Goal: Task Accomplishment & Management: Manage account settings

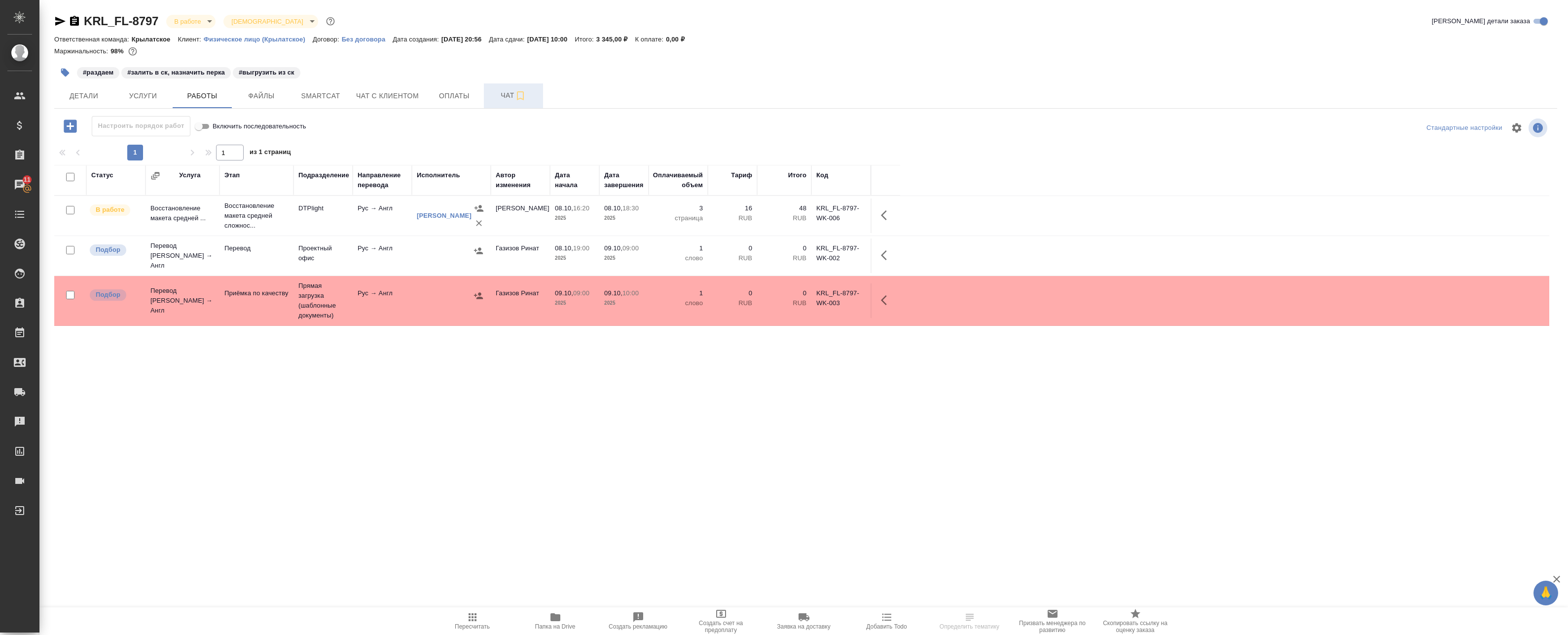
click at [503, 98] on span "Чат" at bounding box center [513, 95] width 47 height 12
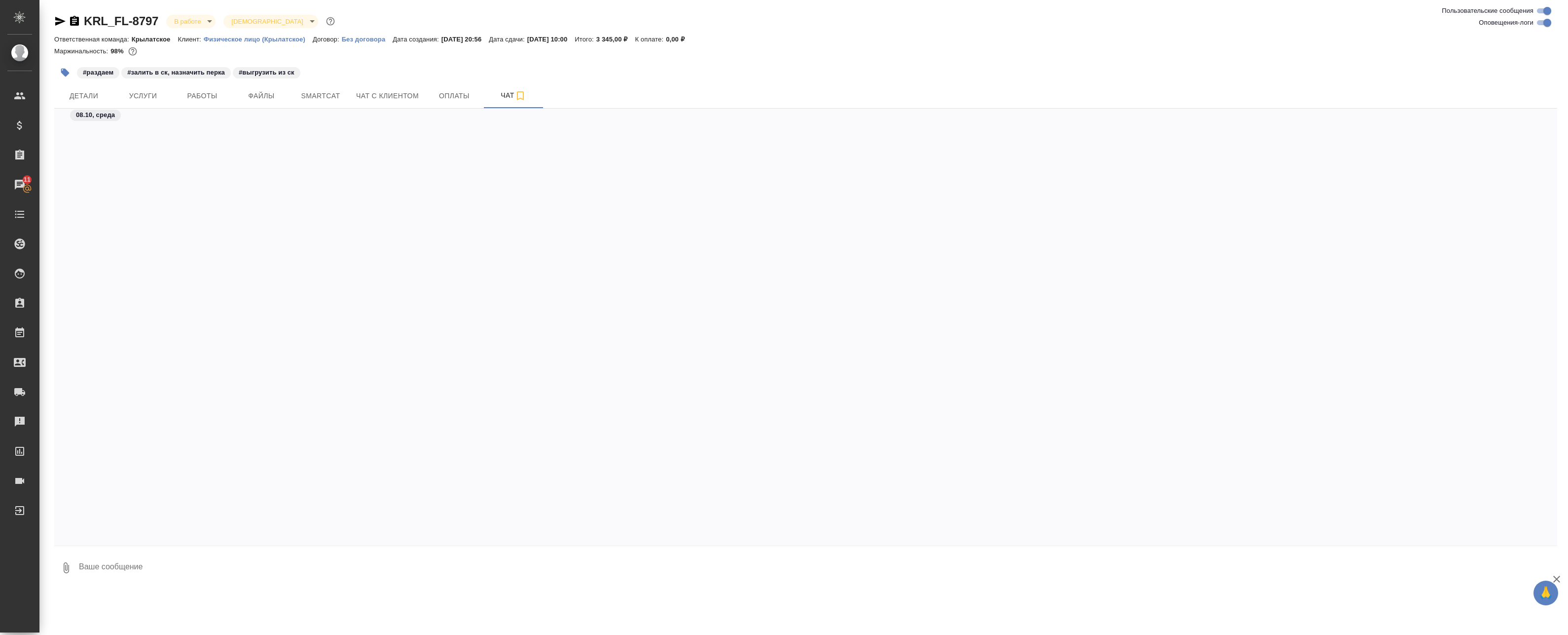
scroll to position [2191, 0]
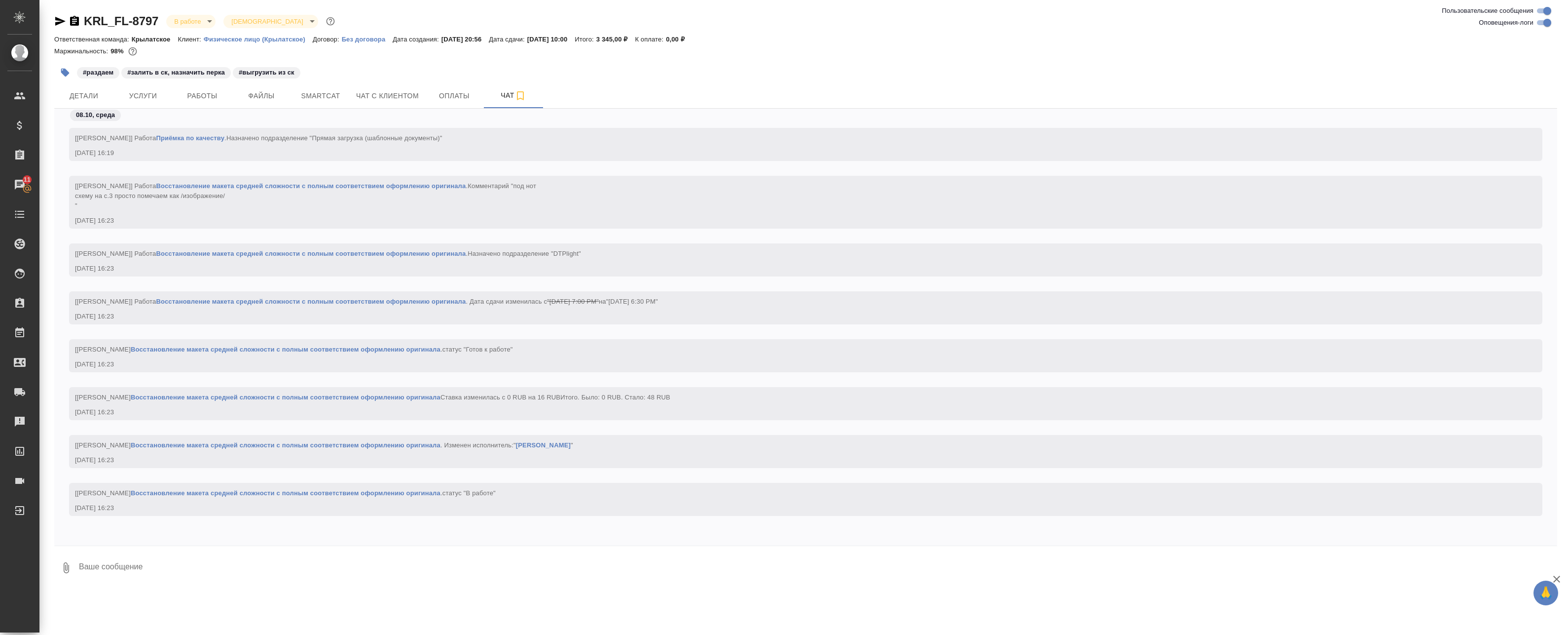
click at [1542, 25] on input "Оповещения-логи" at bounding box center [1547, 22] width 36 height 12
checkbox input "false"
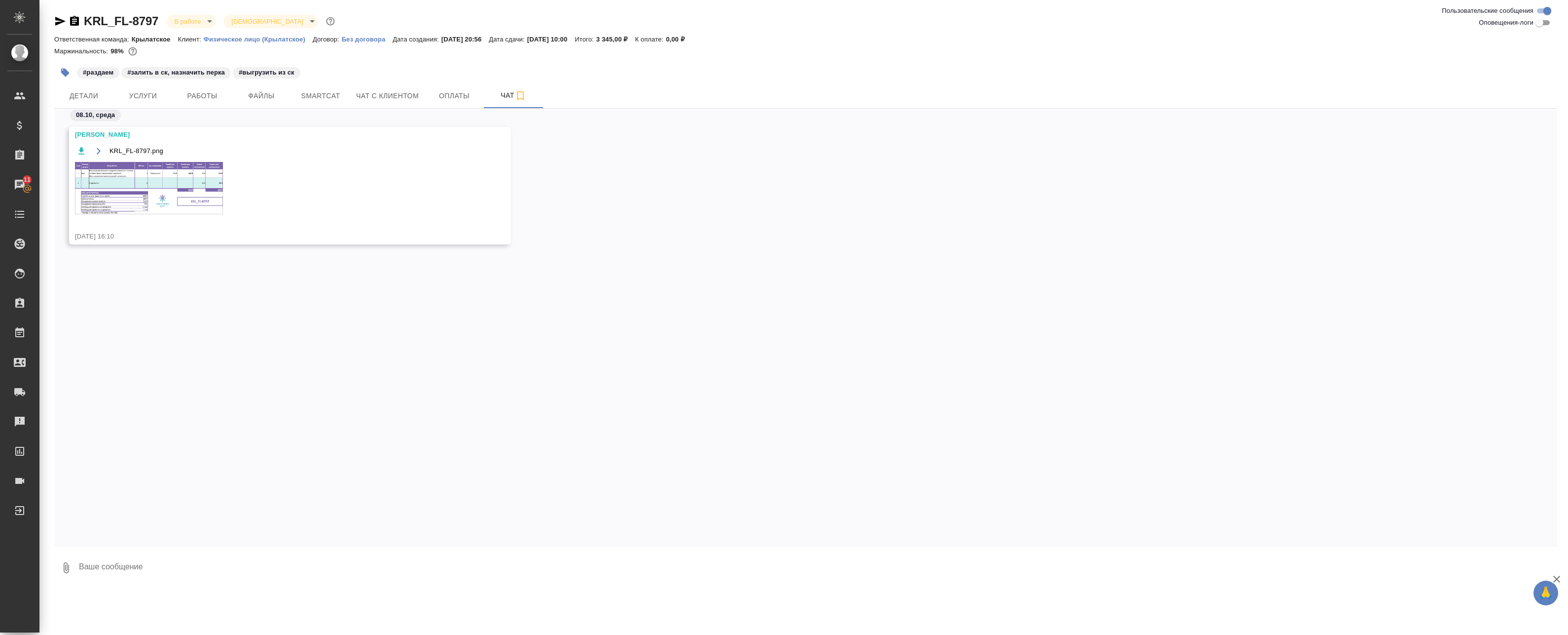
click at [150, 177] on img at bounding box center [149, 188] width 148 height 52
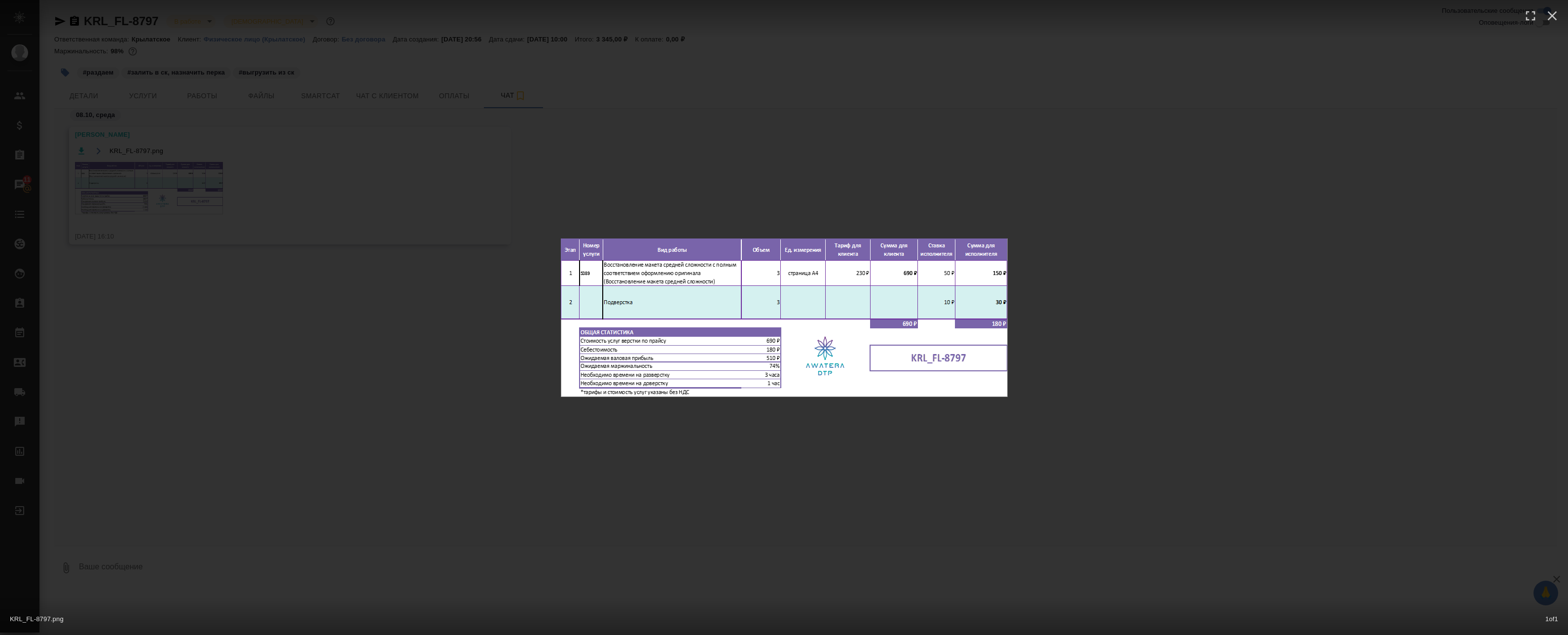
click at [440, 178] on div "KRL_FL-8797.png 1 of 1" at bounding box center [784, 318] width 1568 height 635
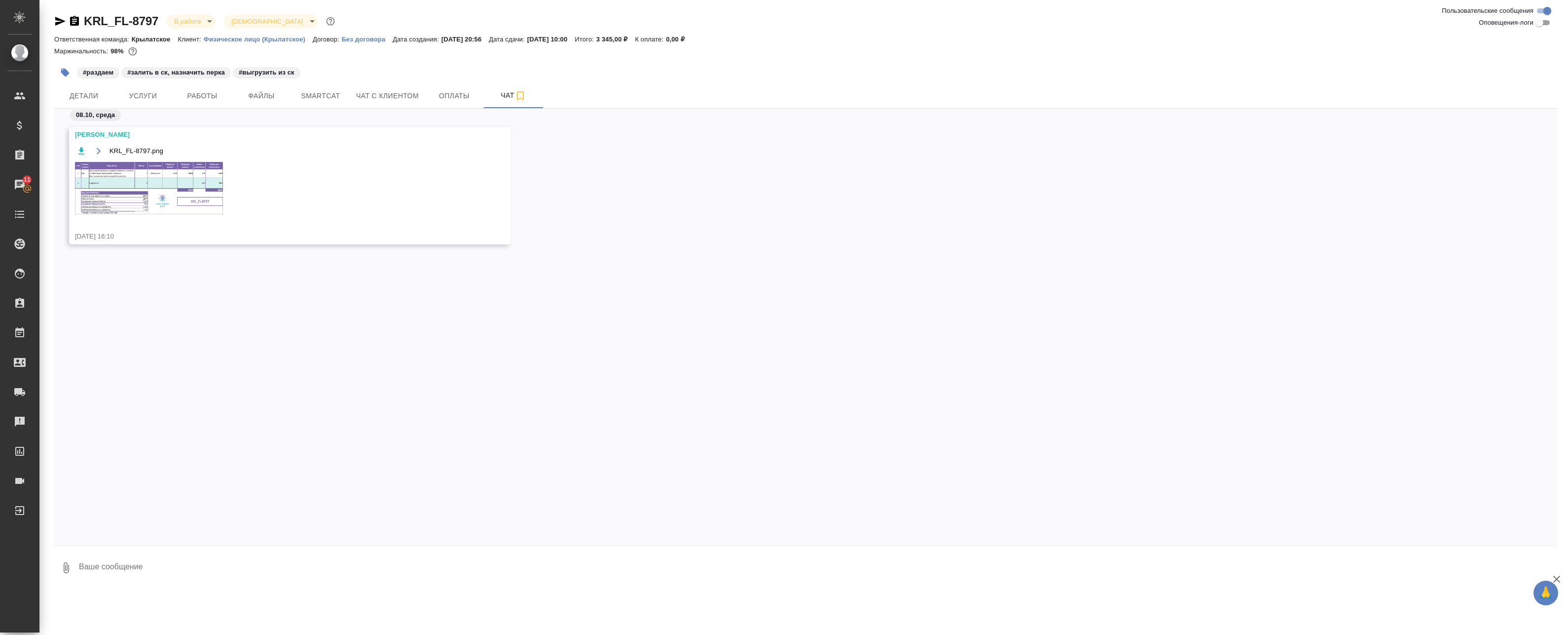
click at [196, 92] on span "Работы" at bounding box center [201, 96] width 47 height 12
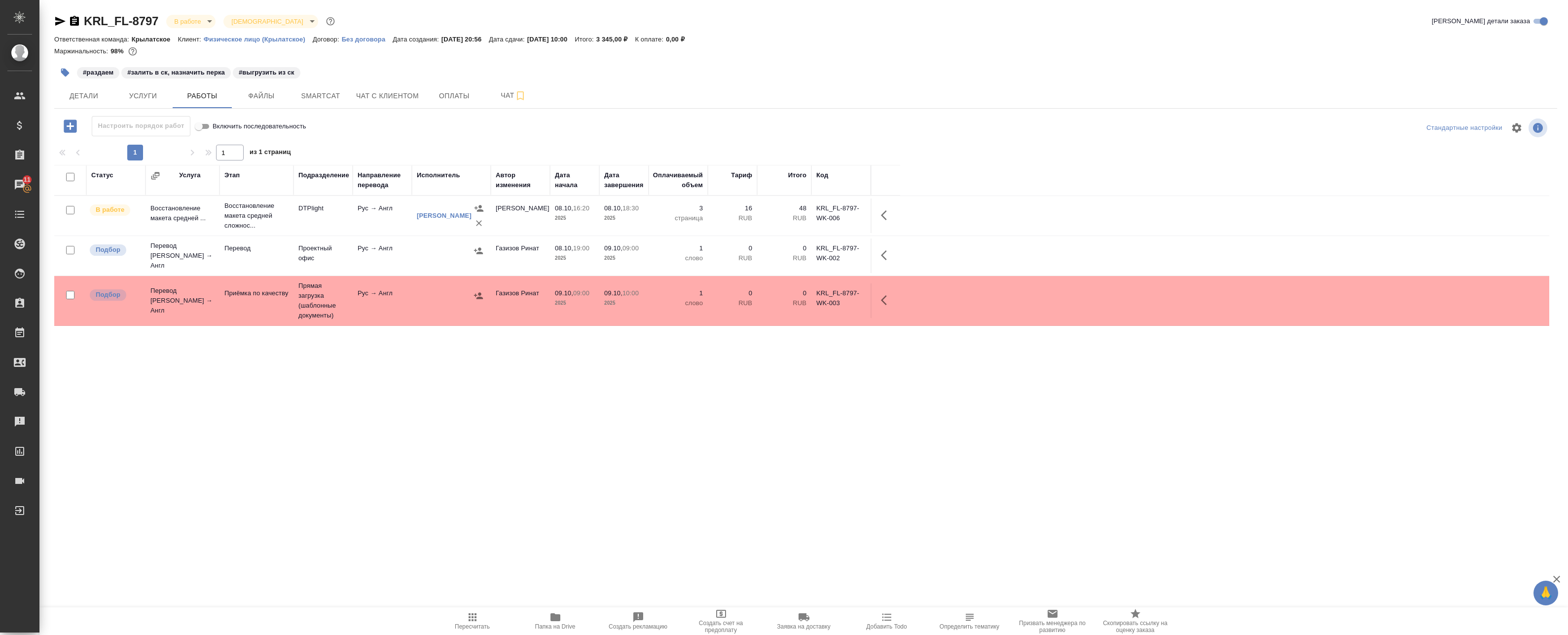
click at [578, 621] on span "Папка на Drive" at bounding box center [555, 620] width 71 height 18
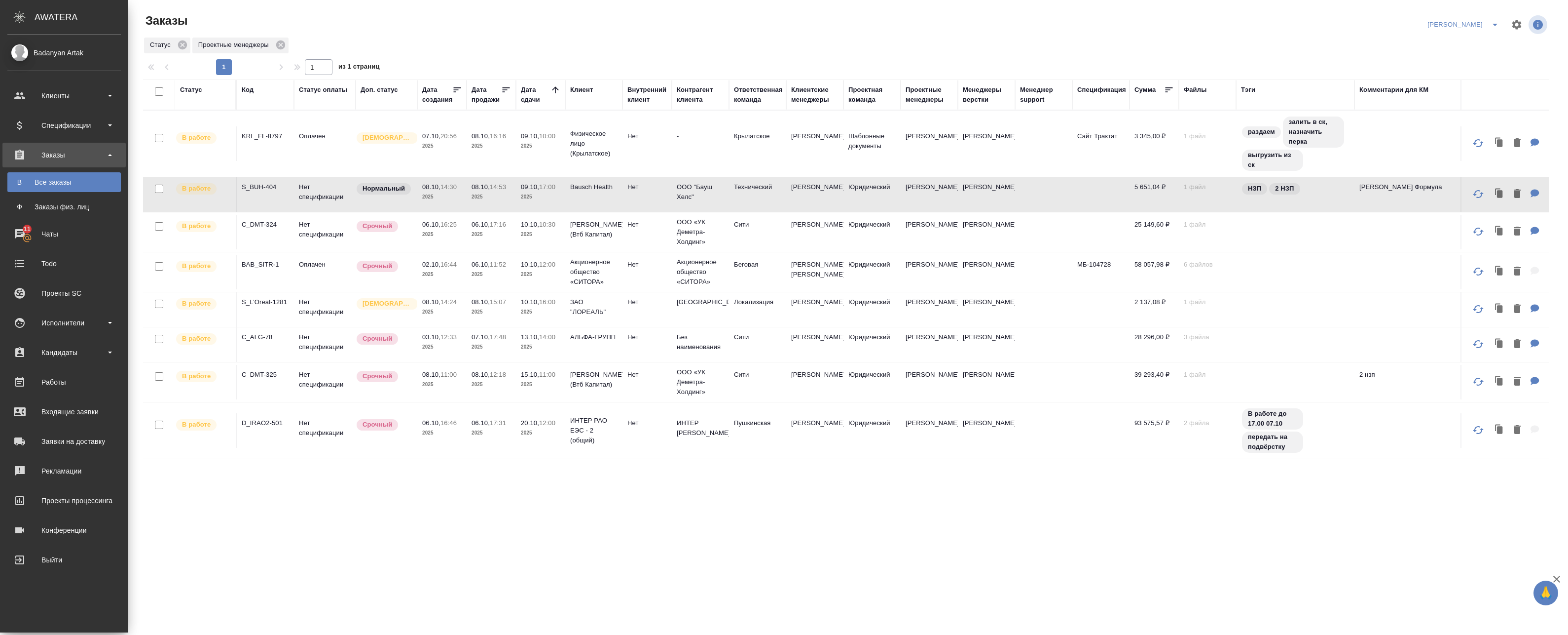
click at [571, 474] on div "Статус Код Статус оплаты Доп. статус Дата создания Дата продажи Дата сдачи Клие…" at bounding box center [846, 375] width 1406 height 593
click at [613, 237] on p "Деметра Холдинг (Втб Капитал)" at bounding box center [593, 229] width 47 height 19
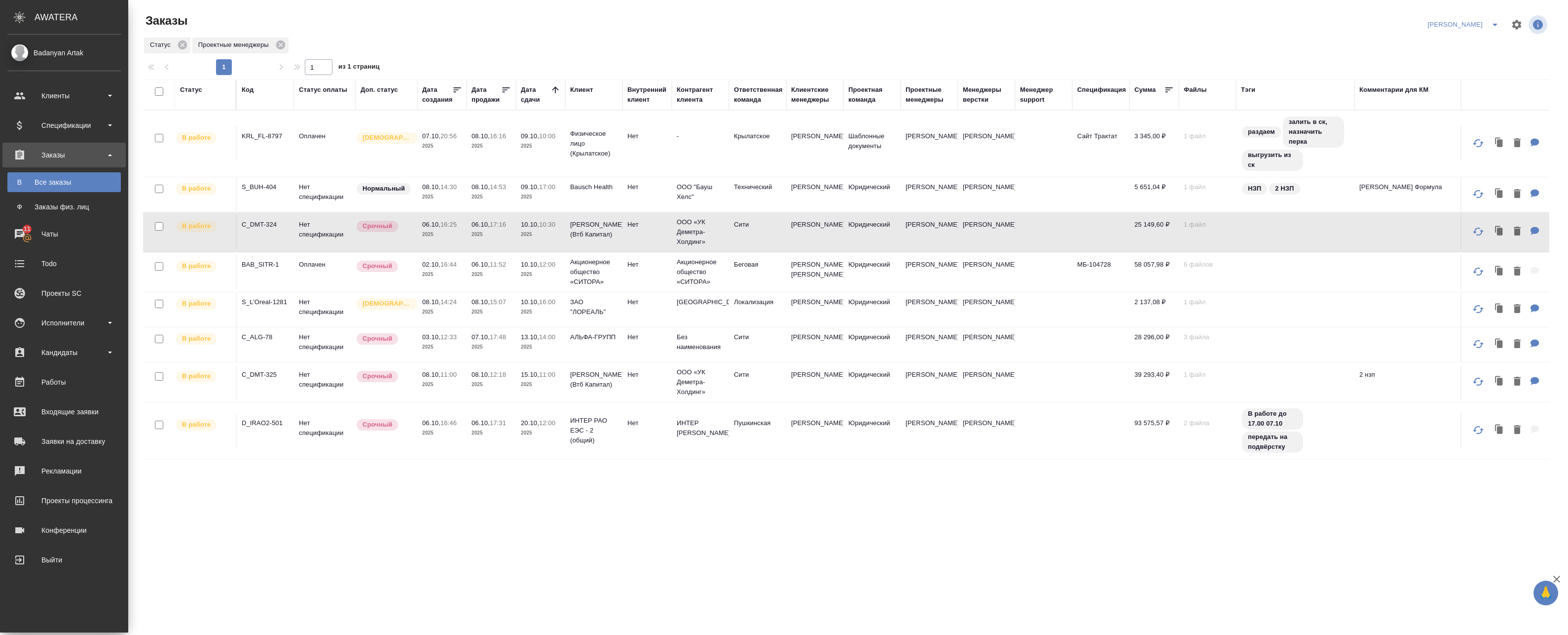
click at [795, 185] on td "Никифорова Валерия" at bounding box center [815, 195] width 57 height 35
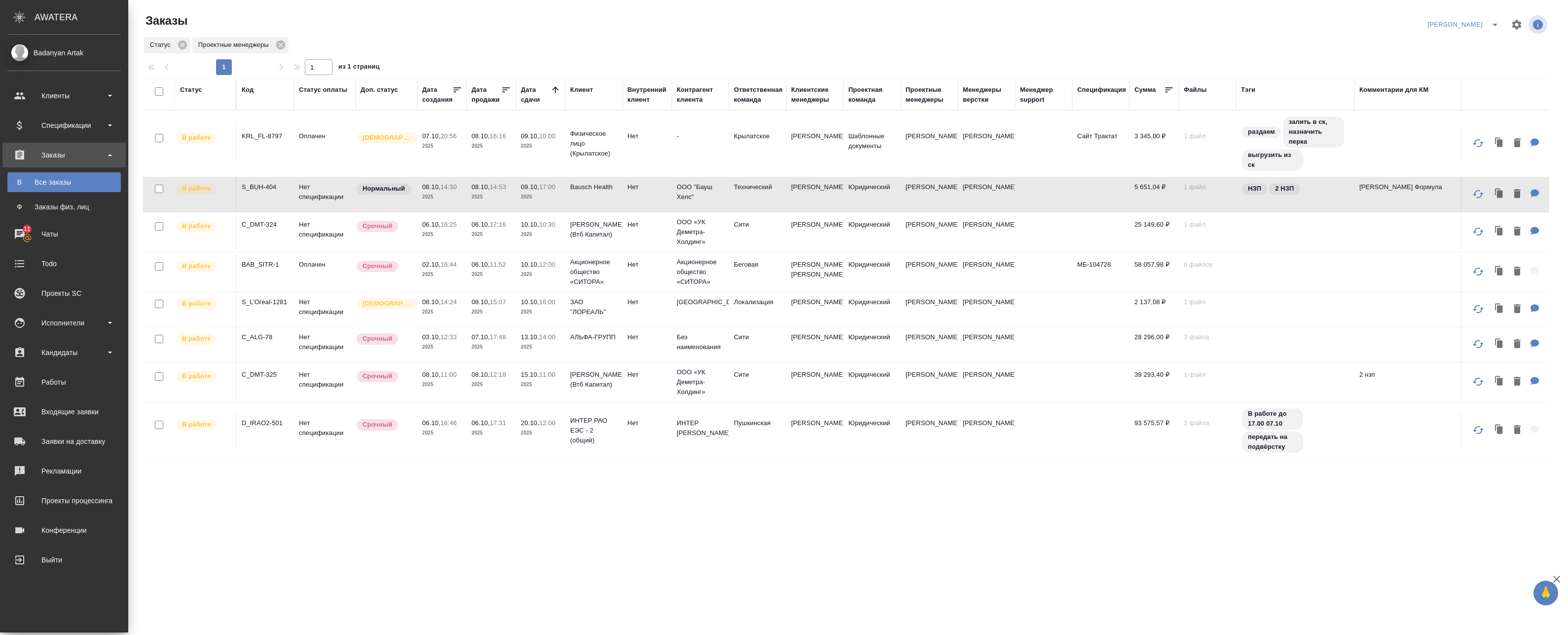
click at [501, 157] on td "08.10, 16:16 2025" at bounding box center [491, 144] width 50 height 35
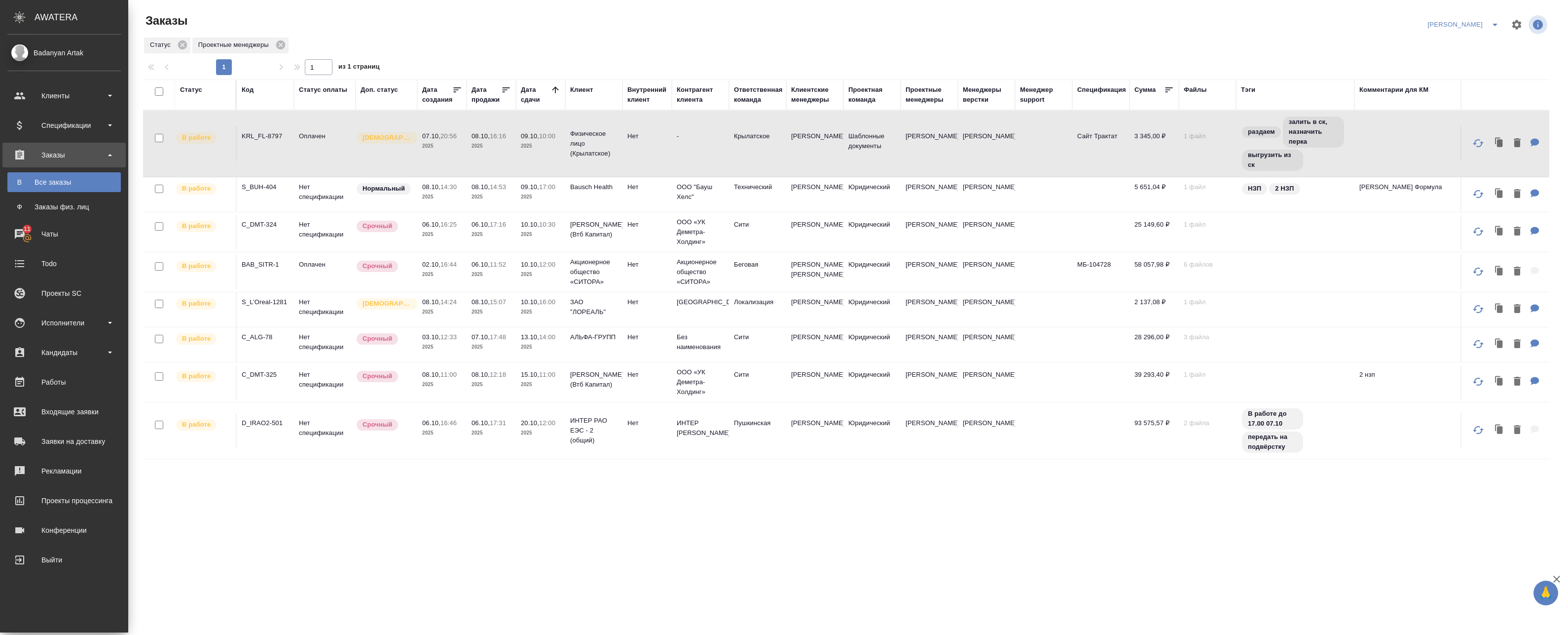
click at [501, 157] on td "08.10, 16:16 2025" at bounding box center [491, 144] width 50 height 35
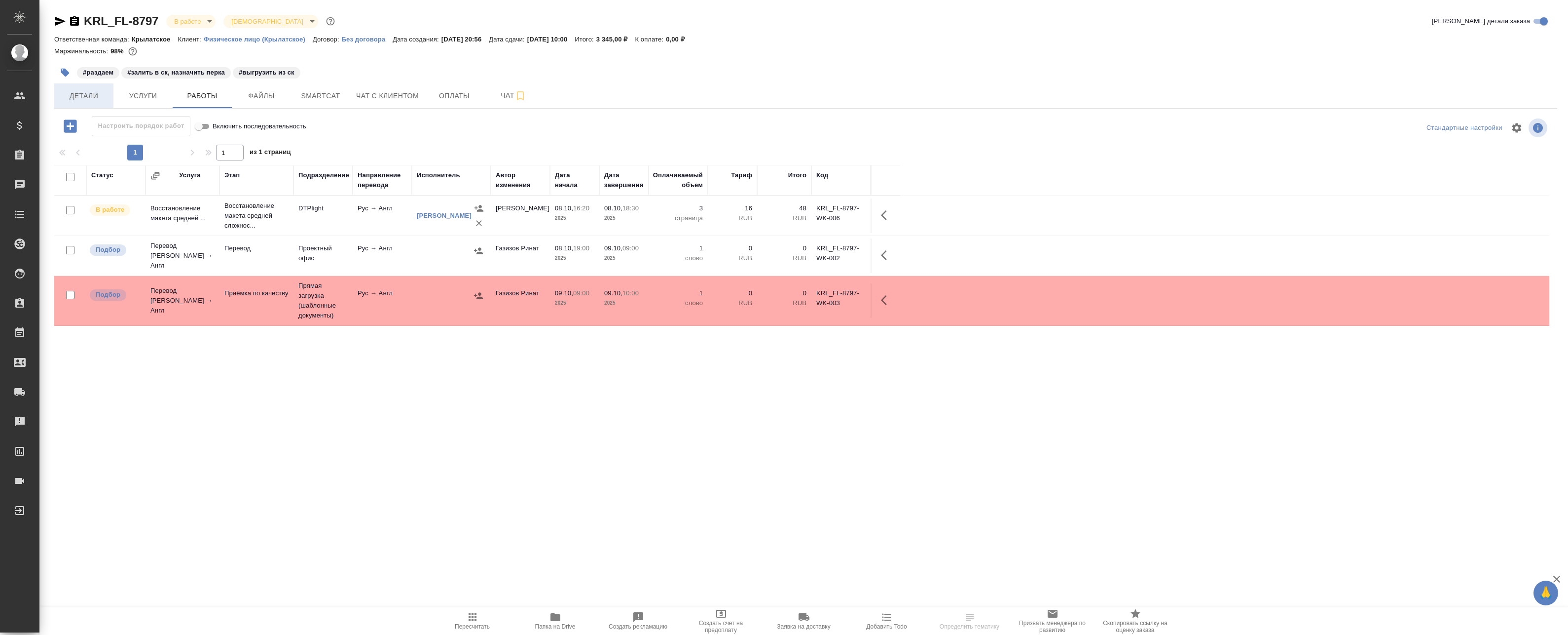
click at [71, 87] on button "Детали" at bounding box center [84, 96] width 59 height 25
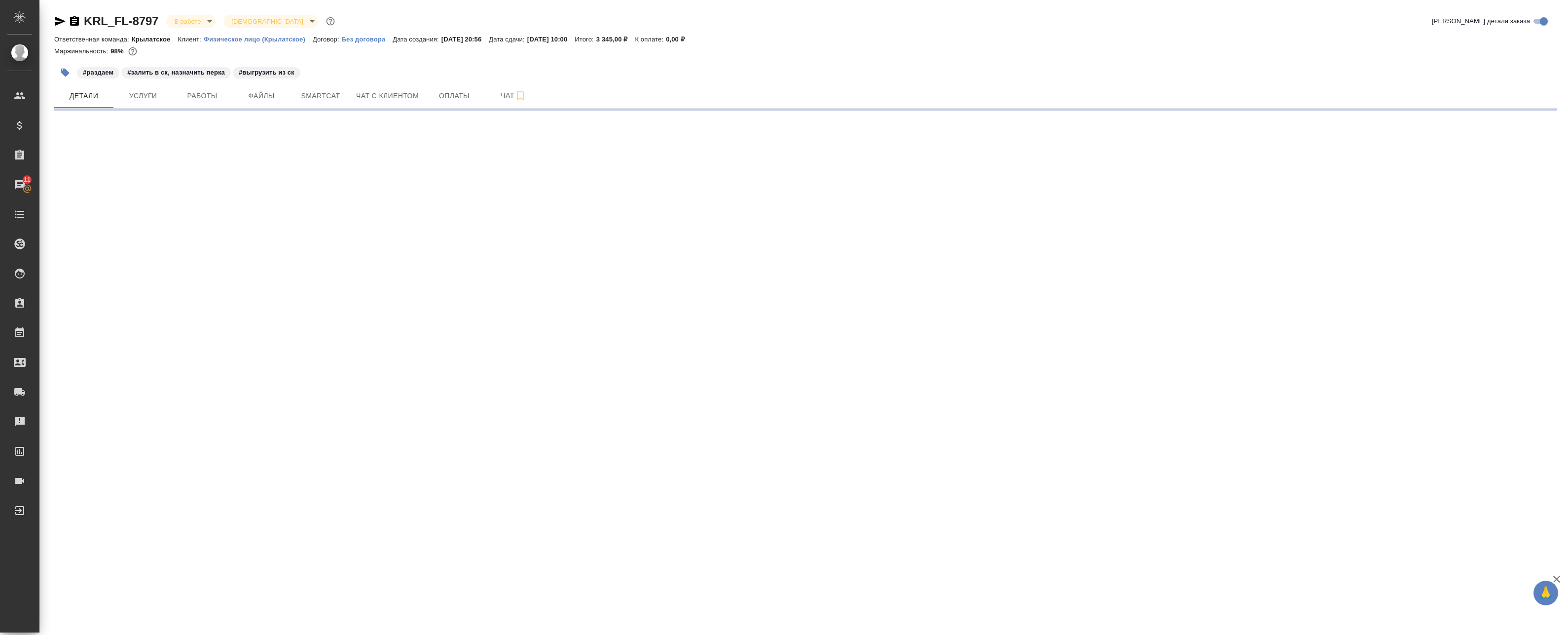
select select "RU"
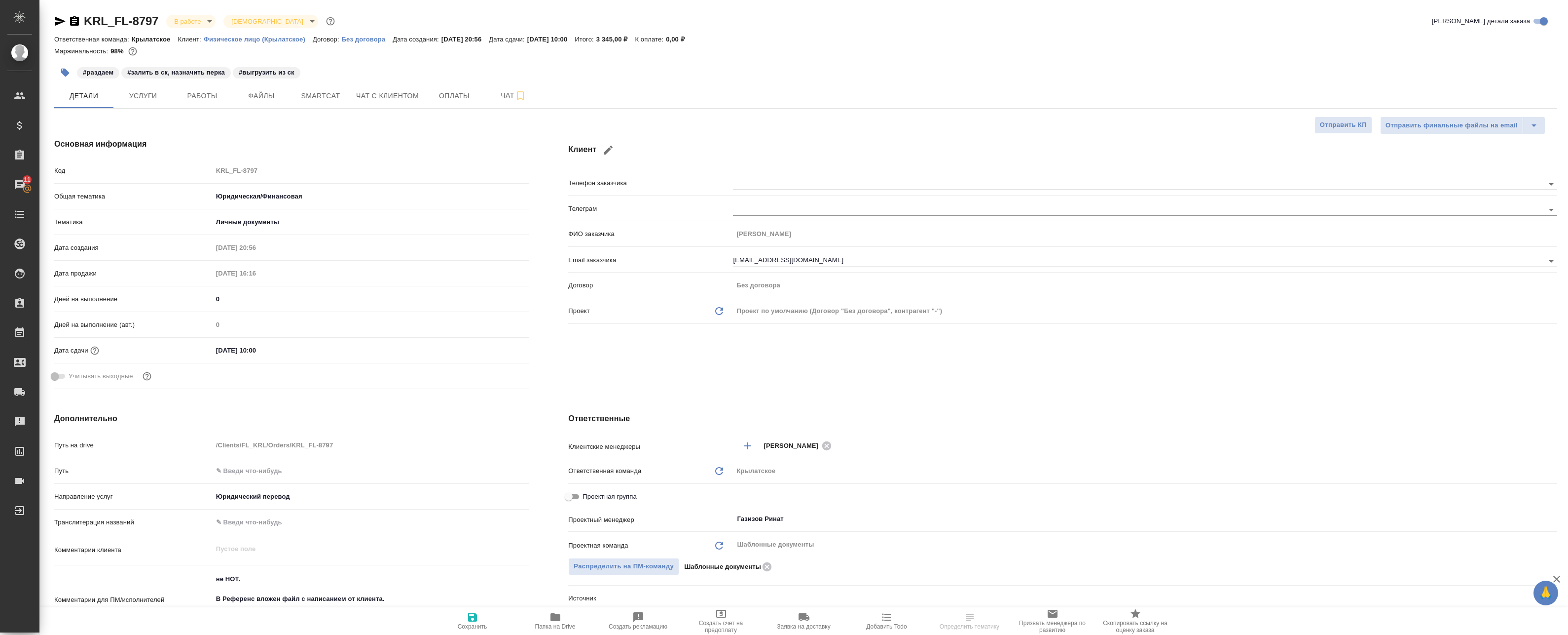
type textarea "x"
click at [580, 498] on input "Проектная группа" at bounding box center [568, 496] width 36 height 12
checkbox input "true"
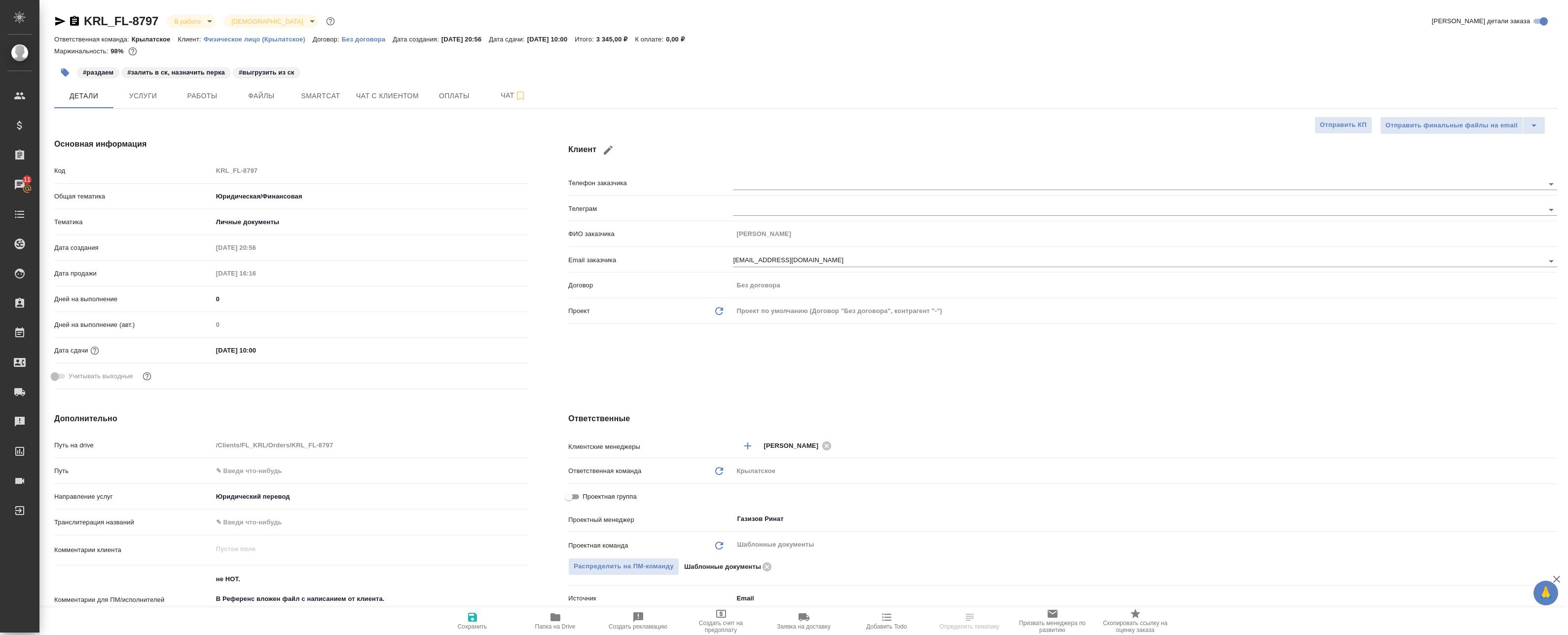
type textarea "x"
click at [766, 522] on input "Не назначен" at bounding box center [887, 518] width 304 height 12
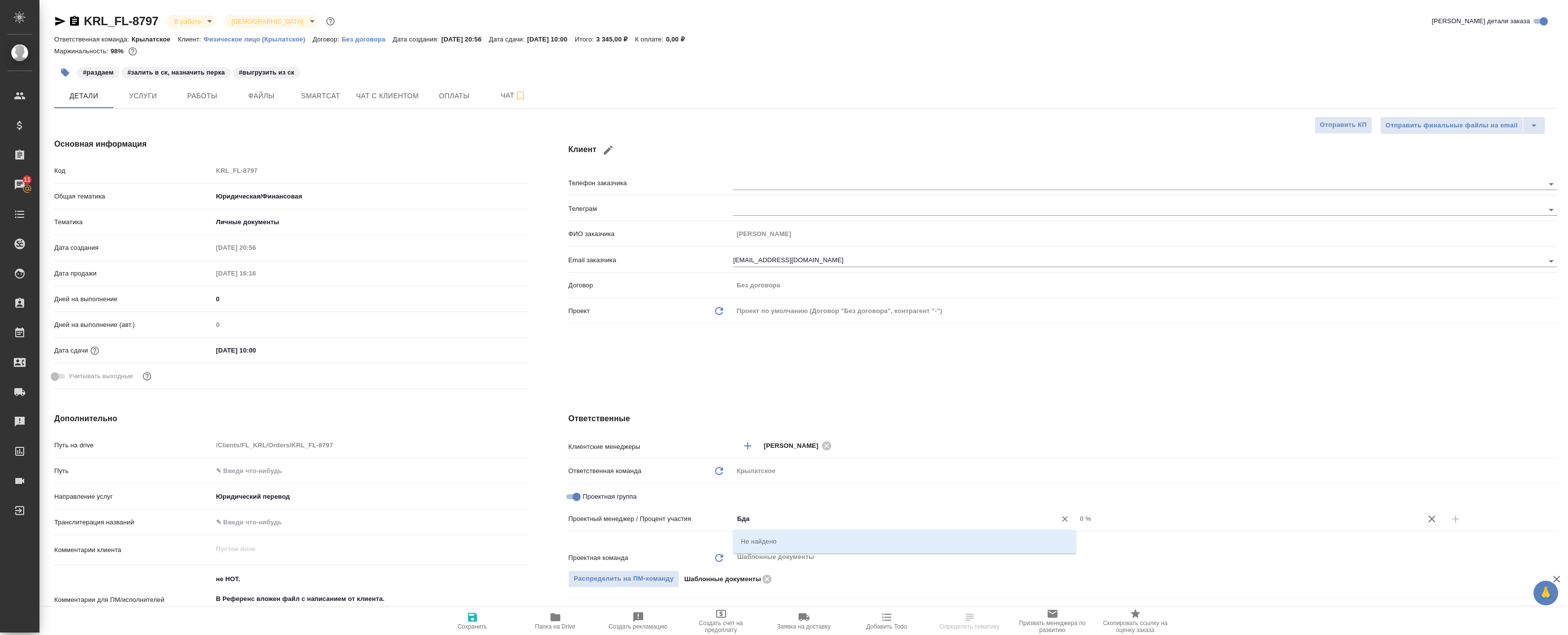
type input "Бд"
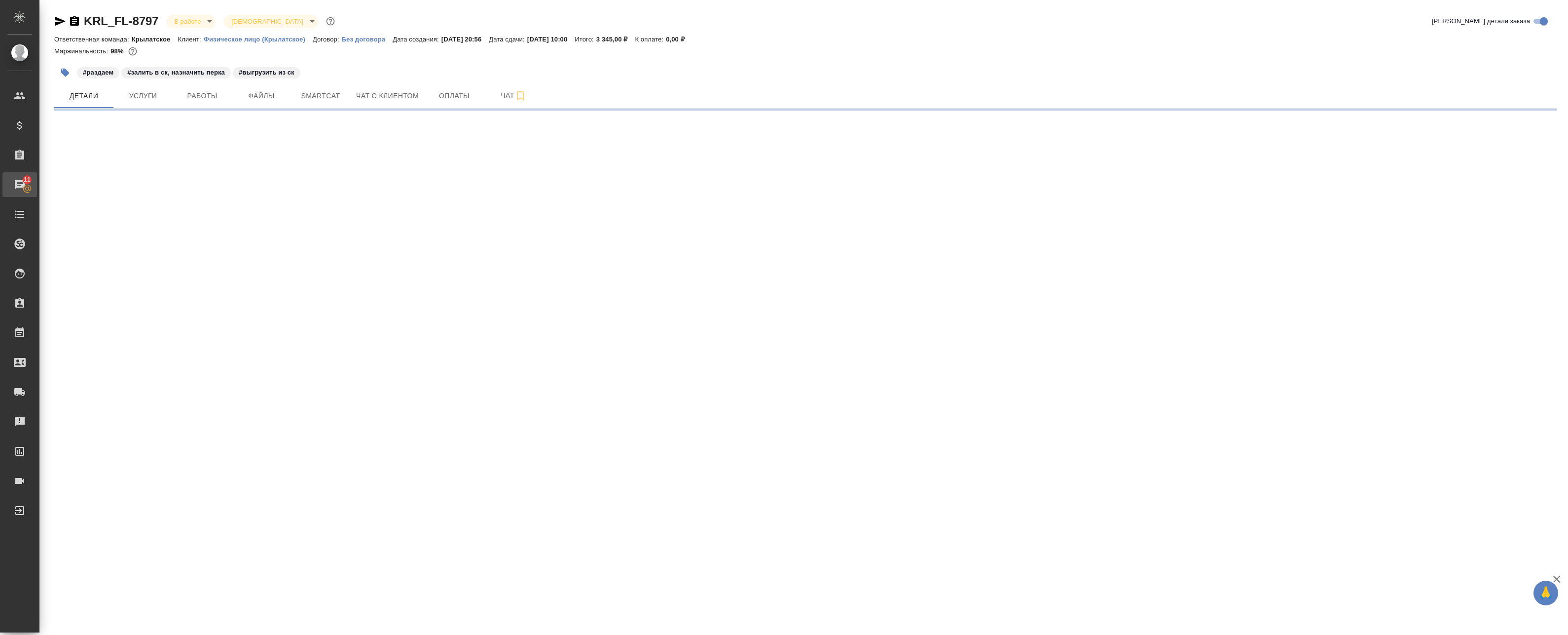
select select "RU"
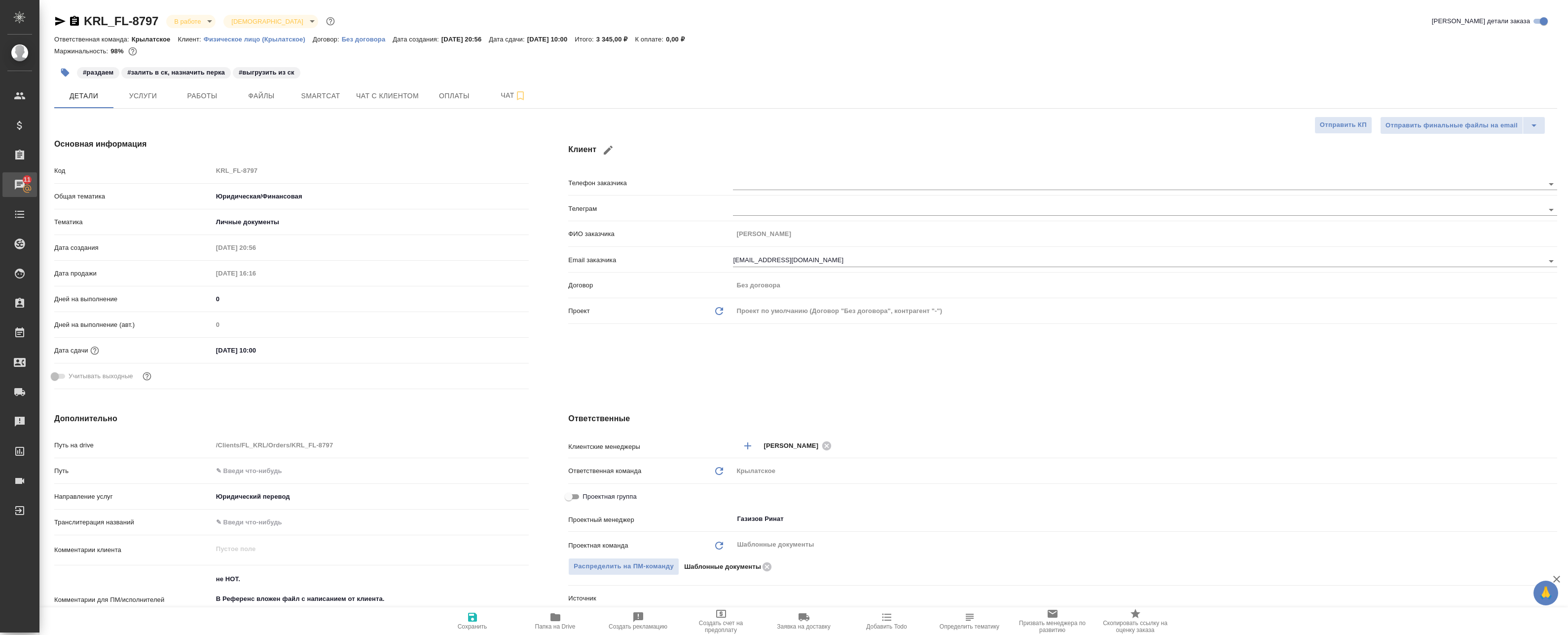
type textarea "x"
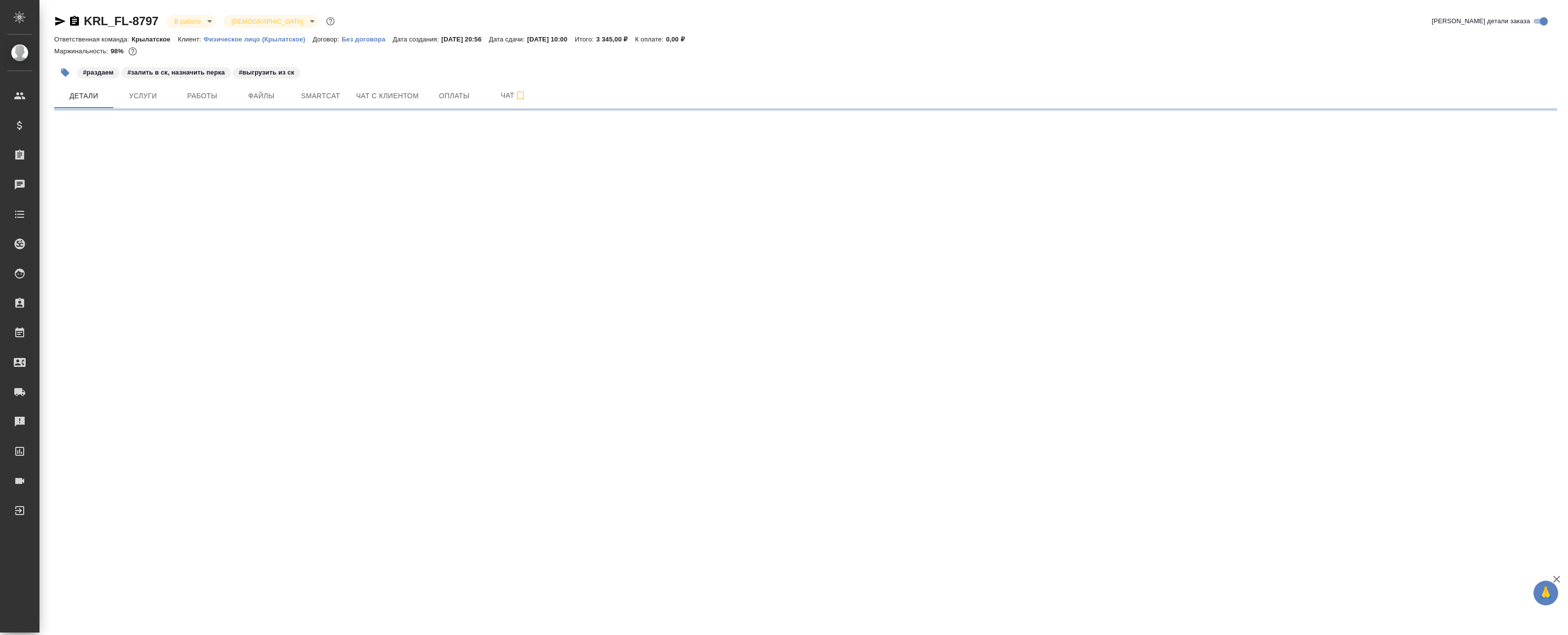
select select "RU"
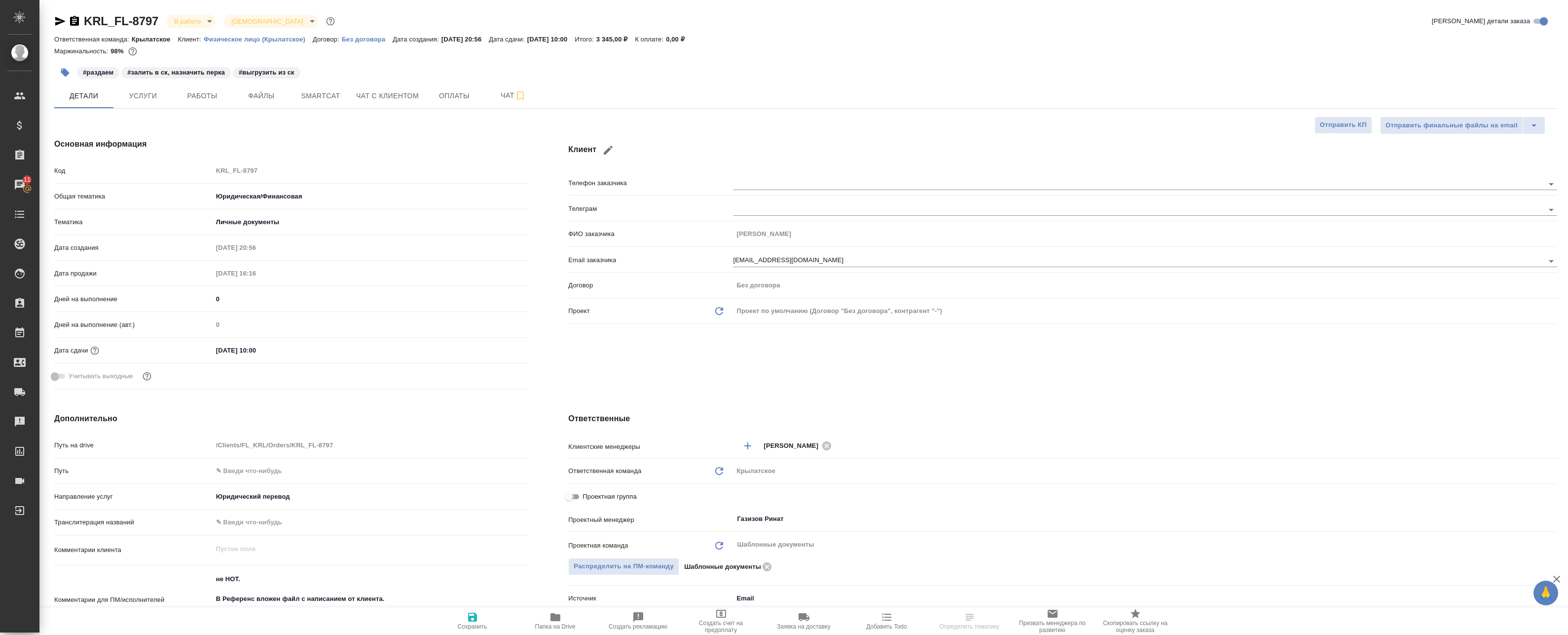
click at [573, 495] on input "Проектная группа" at bounding box center [568, 496] width 36 height 12
checkbox input "true"
type textarea "x"
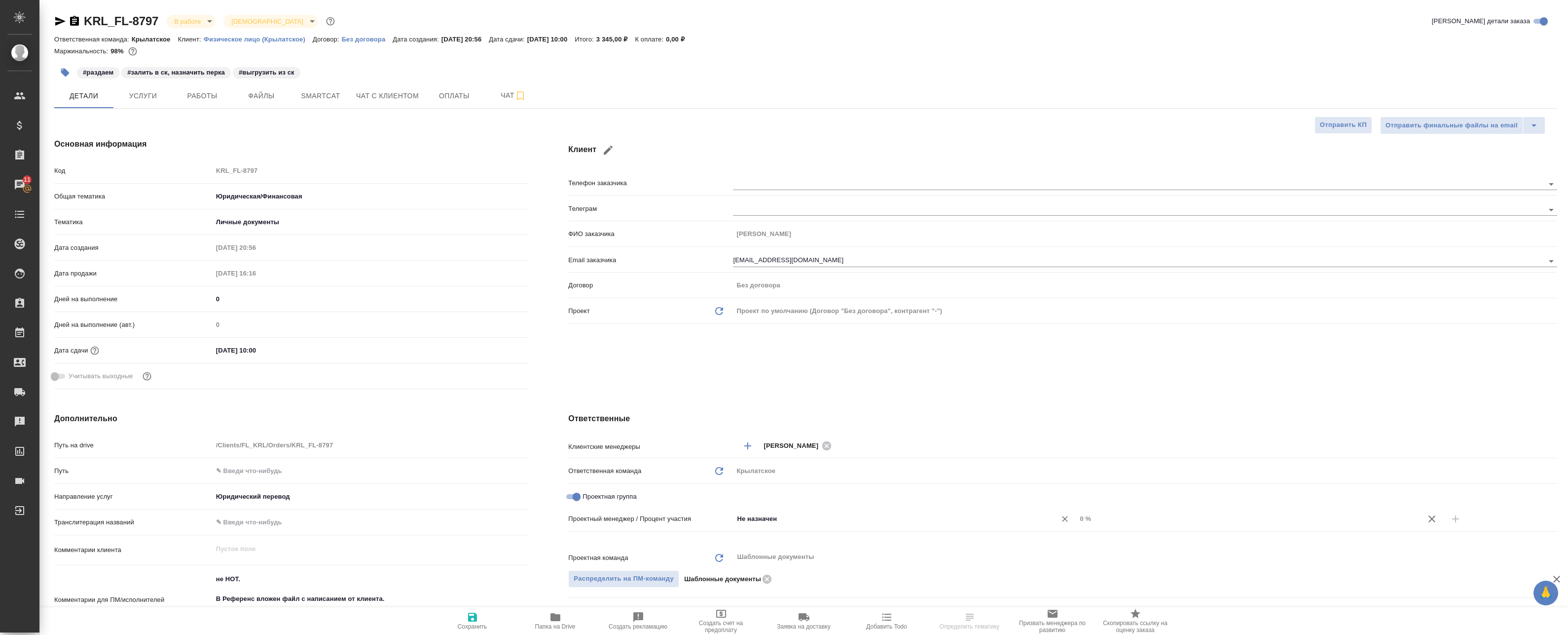
click at [770, 519] on input "Не назначен" at bounding box center [887, 518] width 304 height 12
type input "Бада"
click at [801, 544] on li "Баданян Артак" at bounding box center [900, 540] width 342 height 17
type textarea "x"
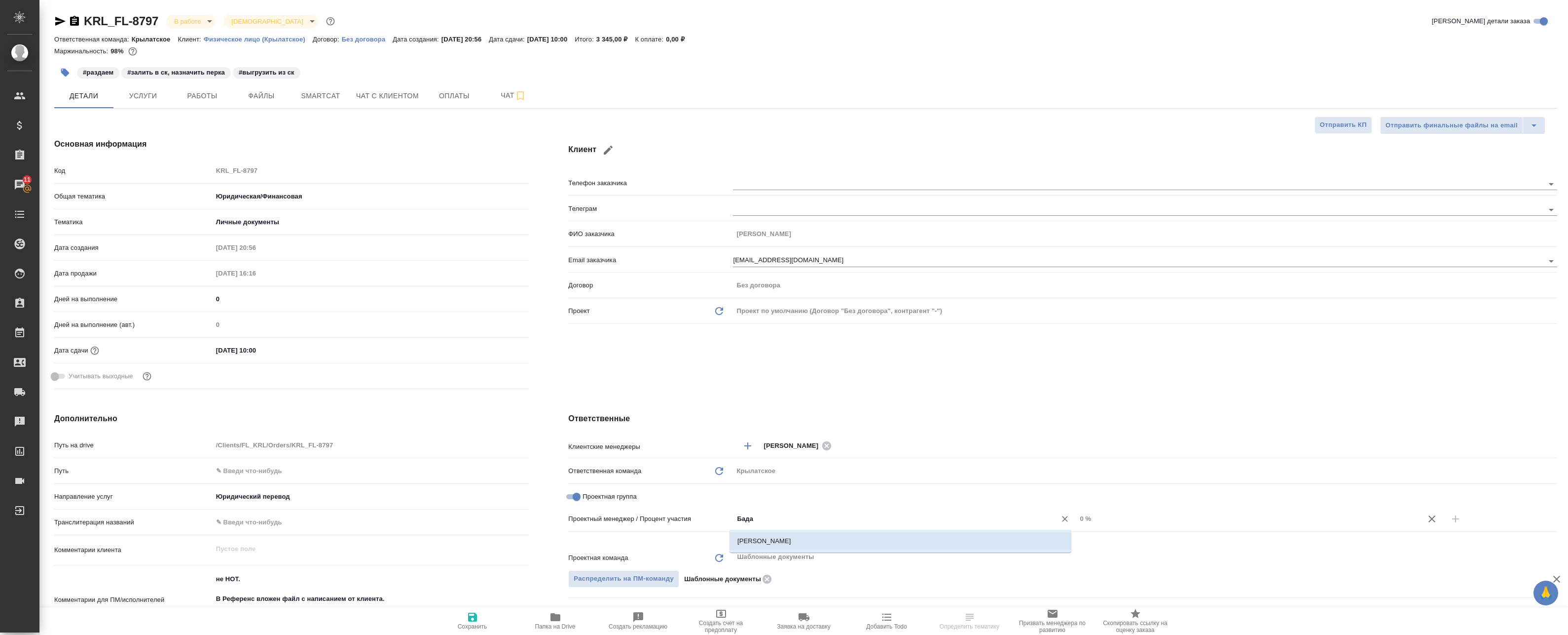
type textarea "x"
click at [1454, 518] on icon "button" at bounding box center [1456, 518] width 12 height 12
type textarea "x"
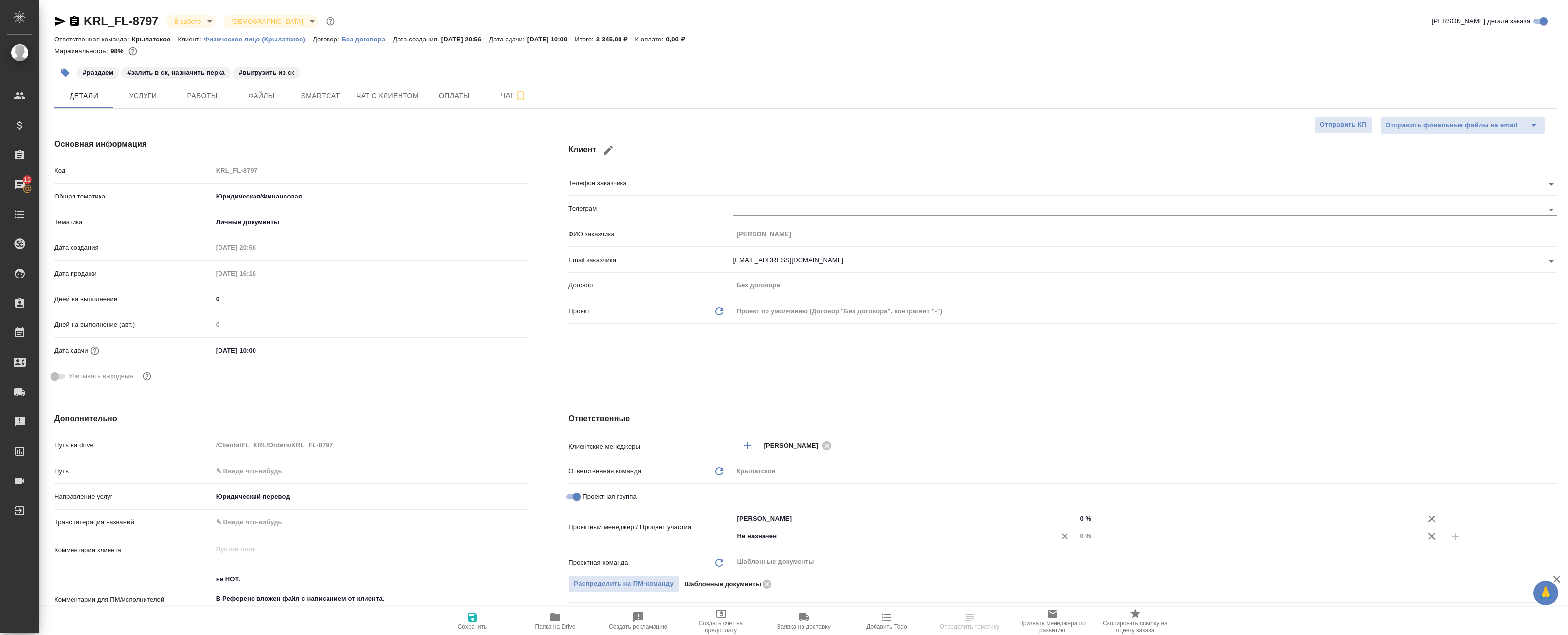
click at [846, 540] on input "Не назначен" at bounding box center [887, 536] width 304 height 12
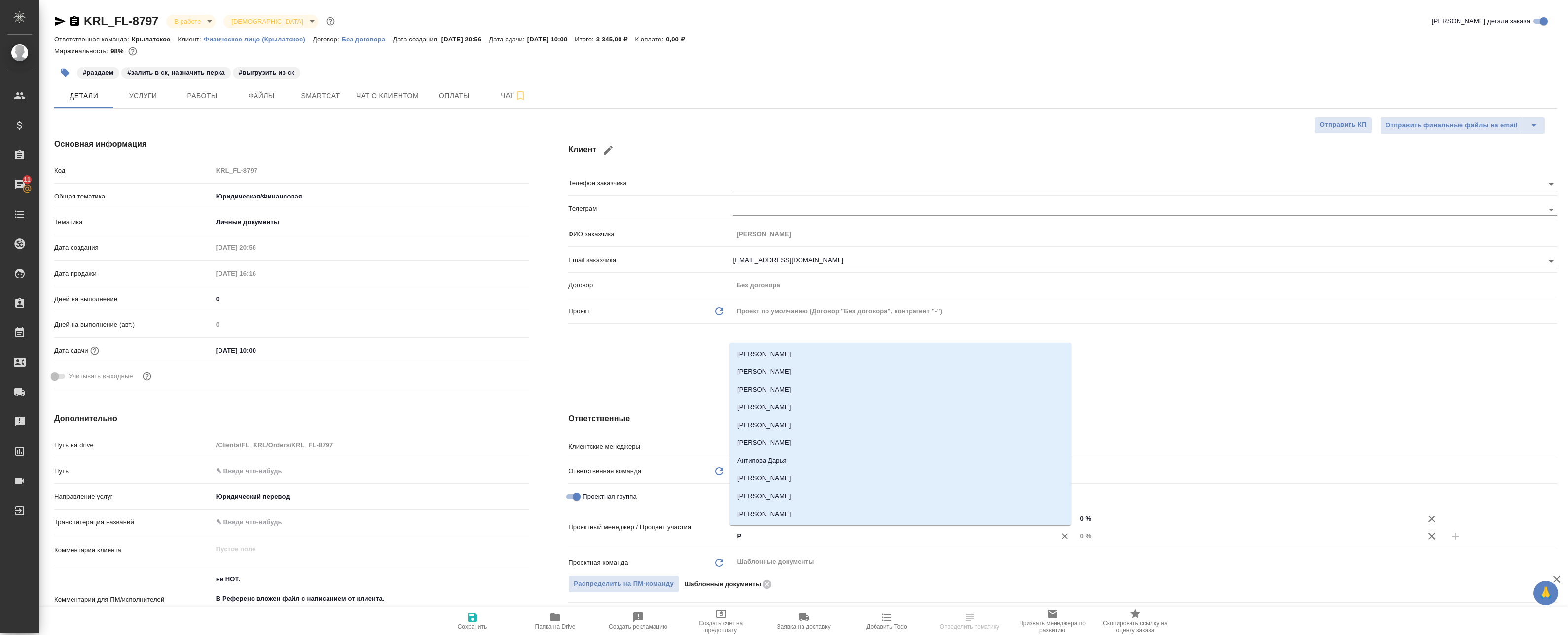
type input "Ри"
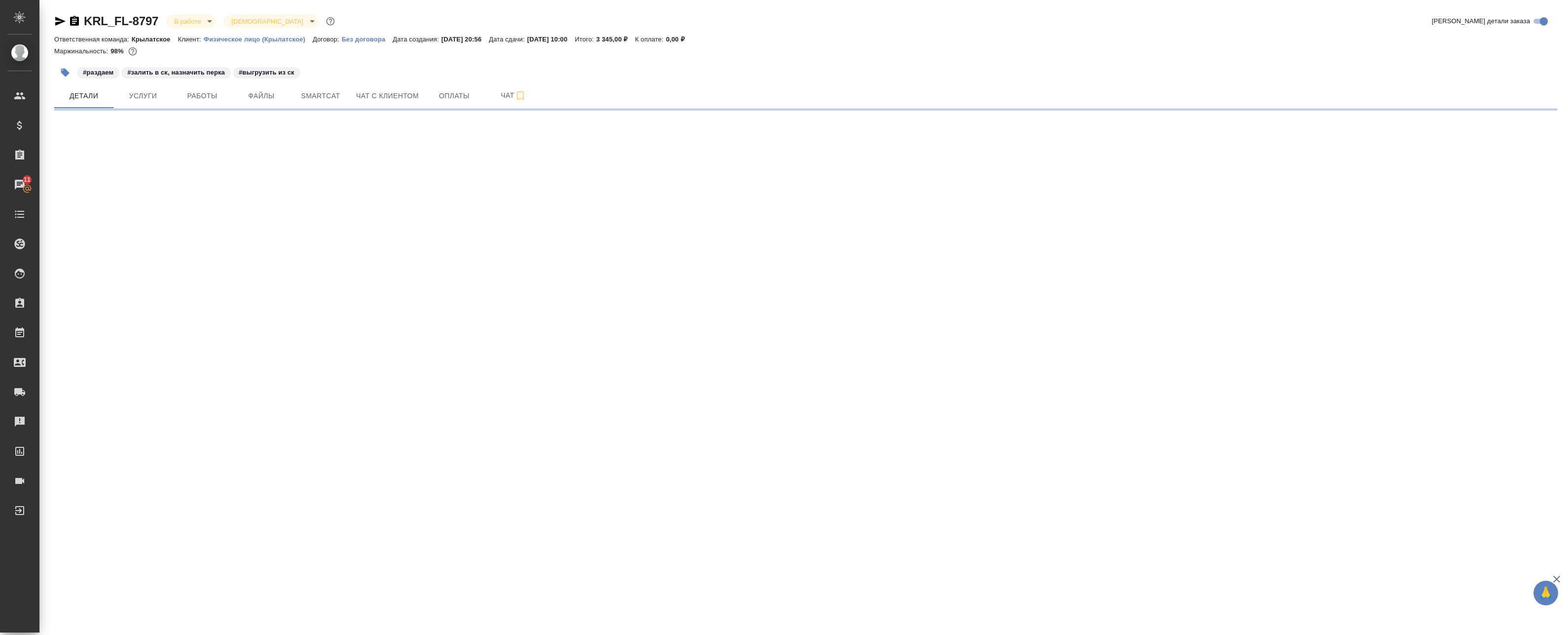
select select "RU"
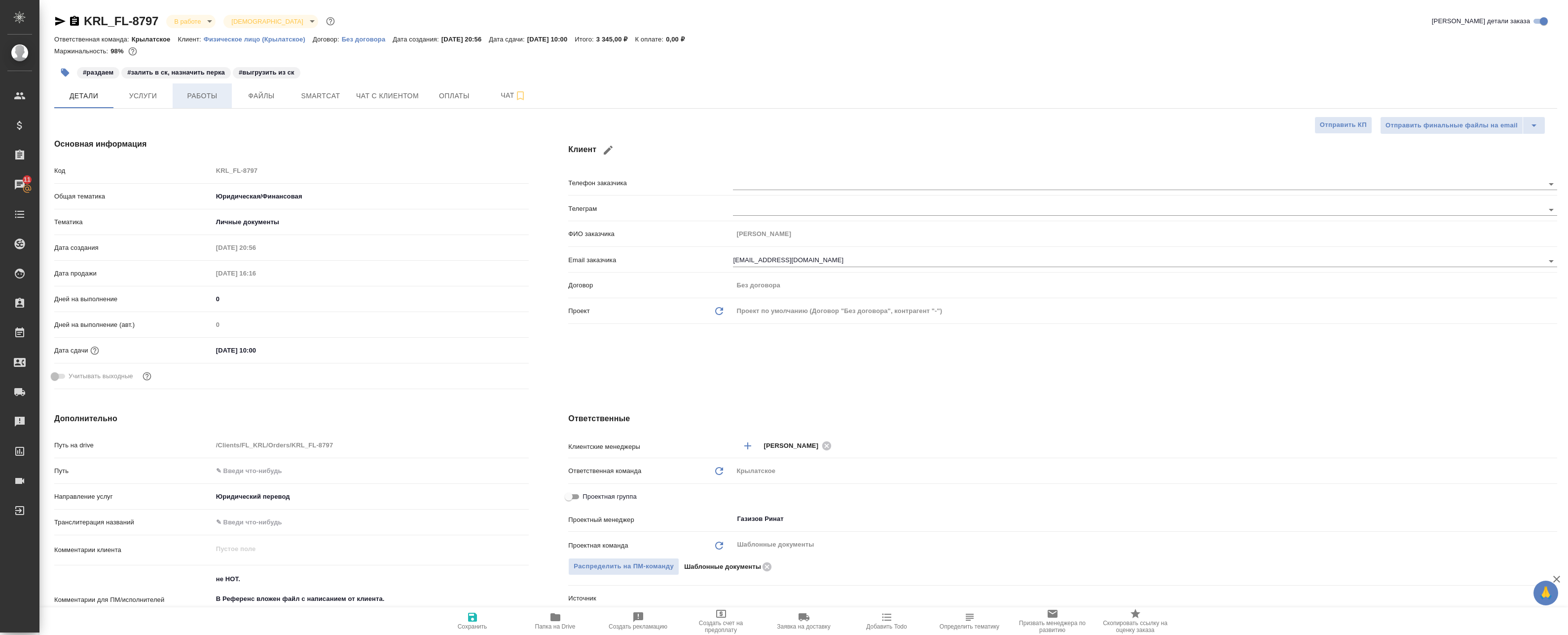
type textarea "x"
click at [191, 94] on span "Работы" at bounding box center [201, 96] width 47 height 12
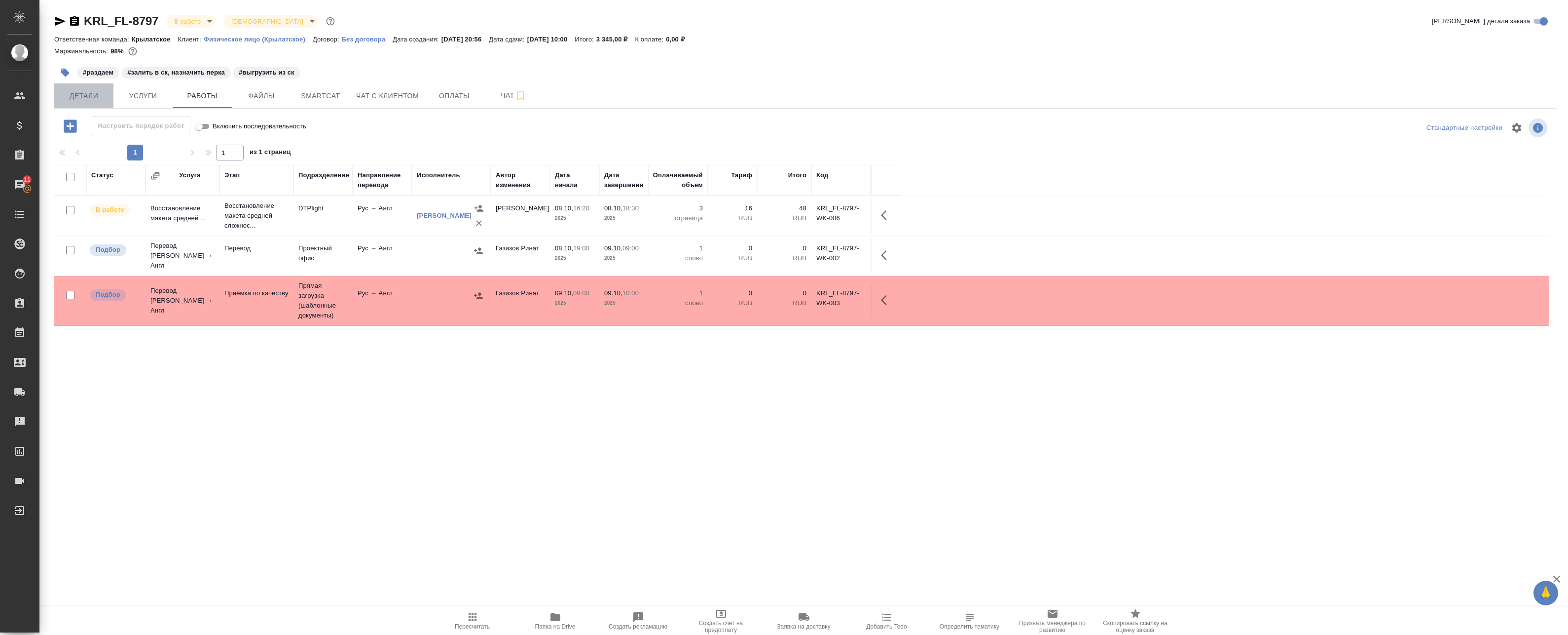
click at [78, 97] on span "Детали" at bounding box center [83, 96] width 47 height 12
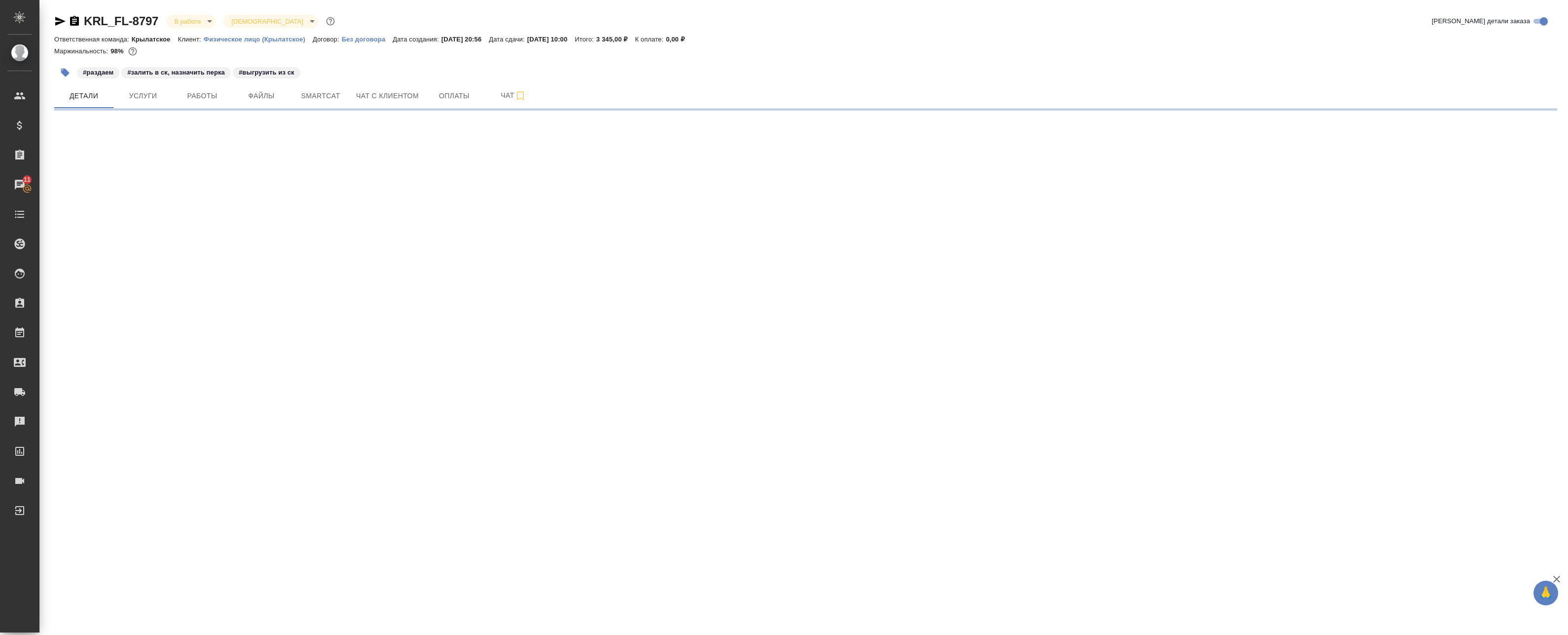
select select "RU"
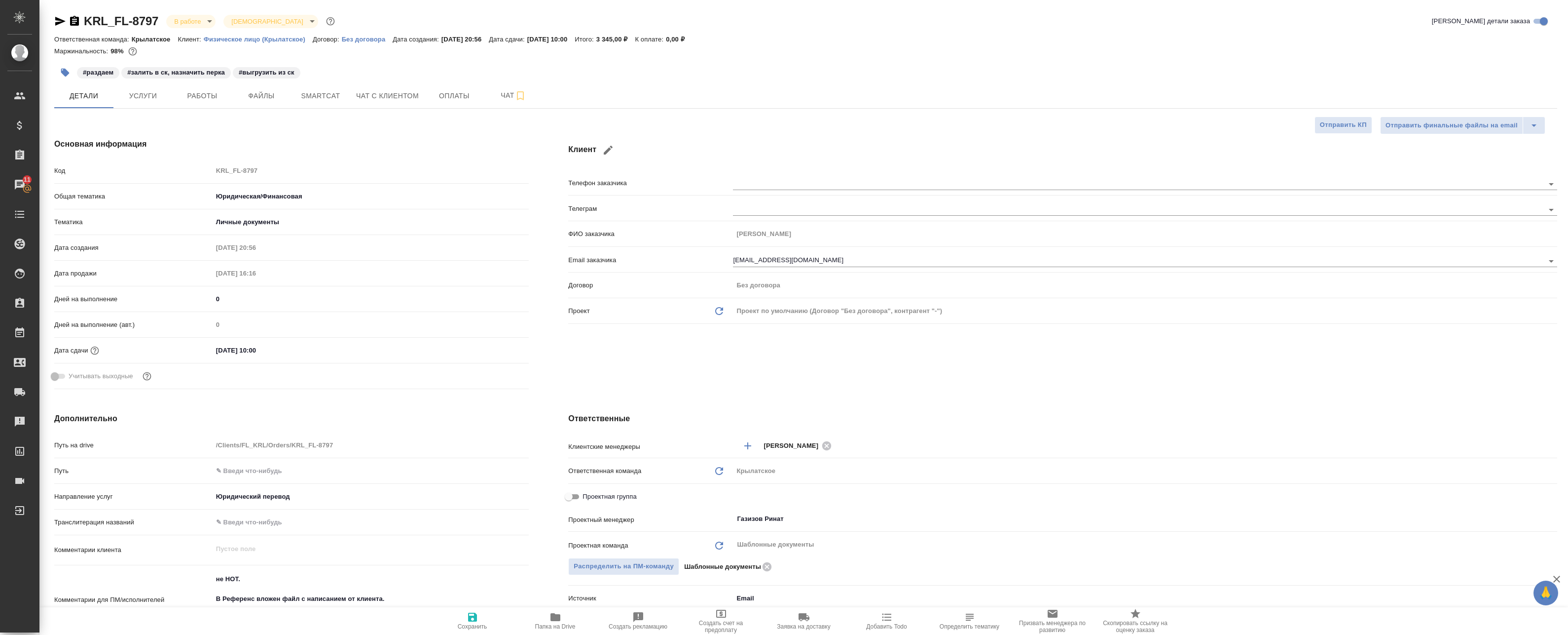
type textarea "x"
click at [578, 497] on input "Проектная группа" at bounding box center [568, 496] width 36 height 12
checkbox input "true"
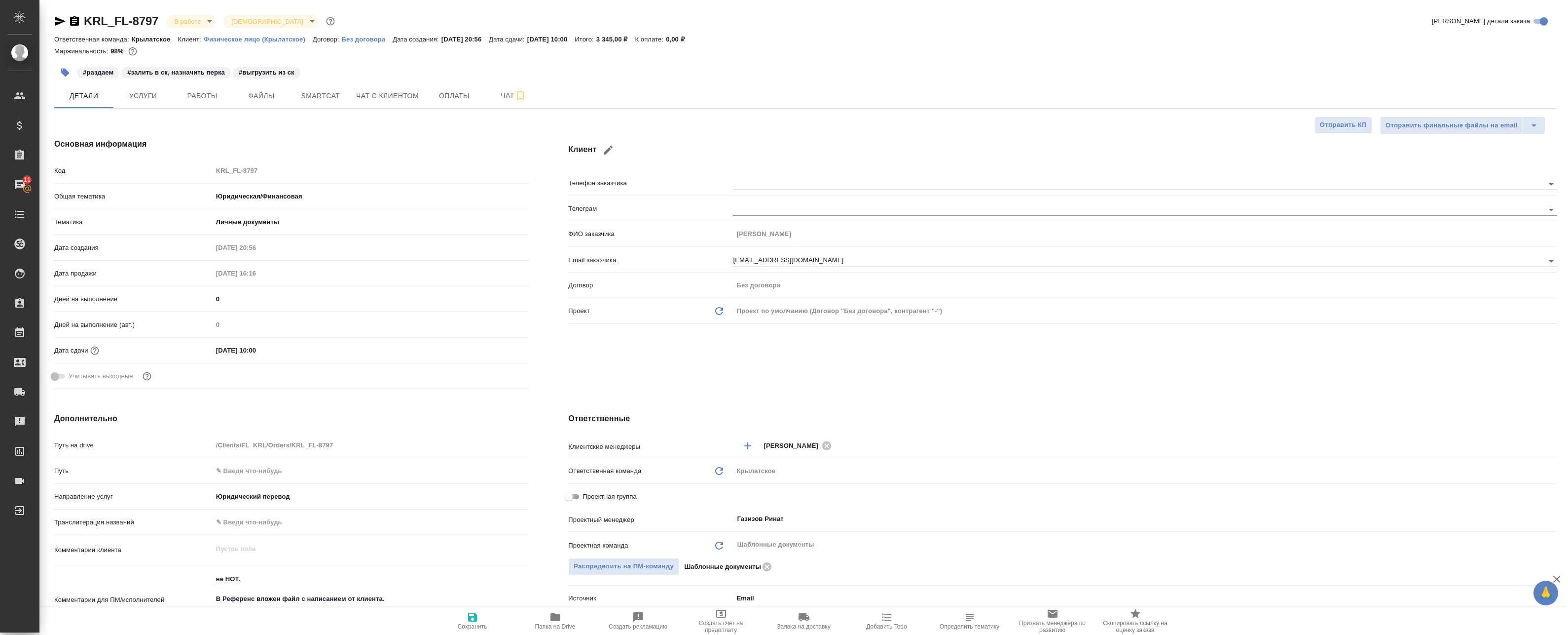
type textarea "x"
click at [770, 519] on input "Не назначен" at bounding box center [887, 518] width 304 height 12
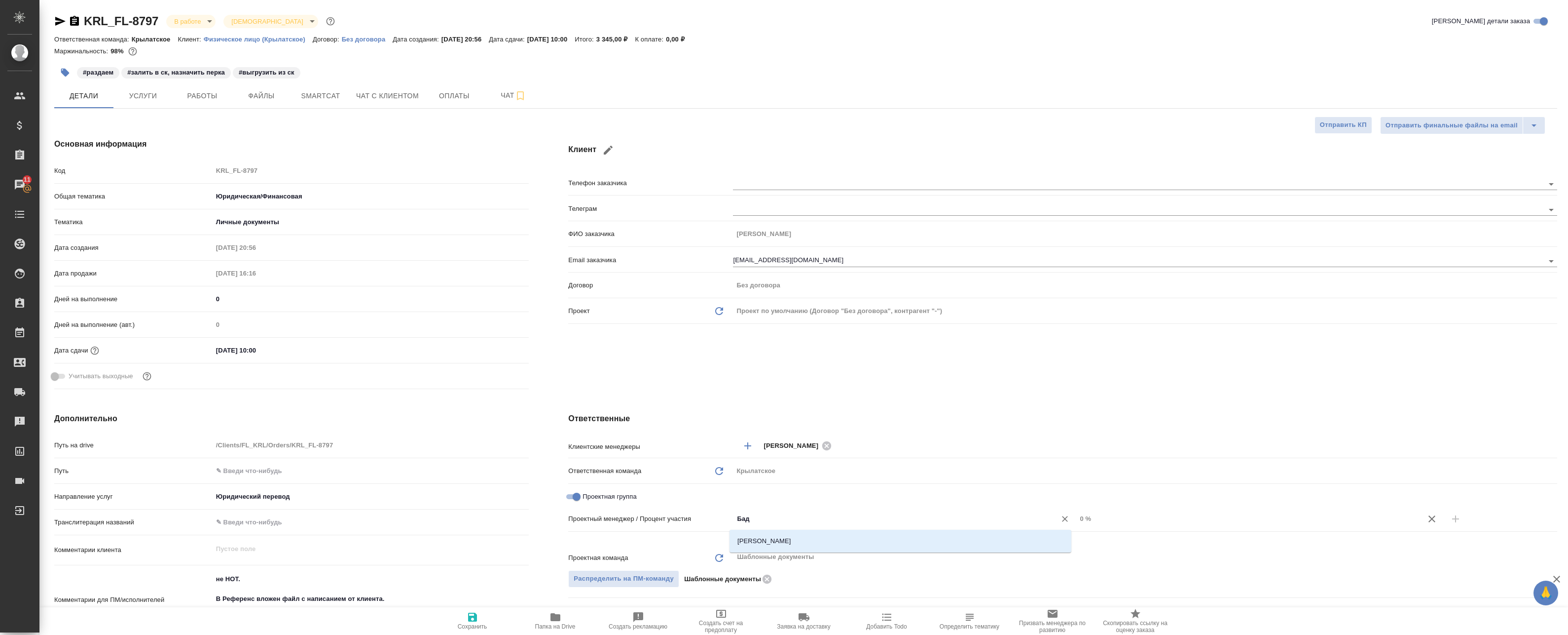
type input "Бада"
click at [775, 547] on li "[PERSON_NAME]" at bounding box center [900, 540] width 342 height 17
type textarea "x"
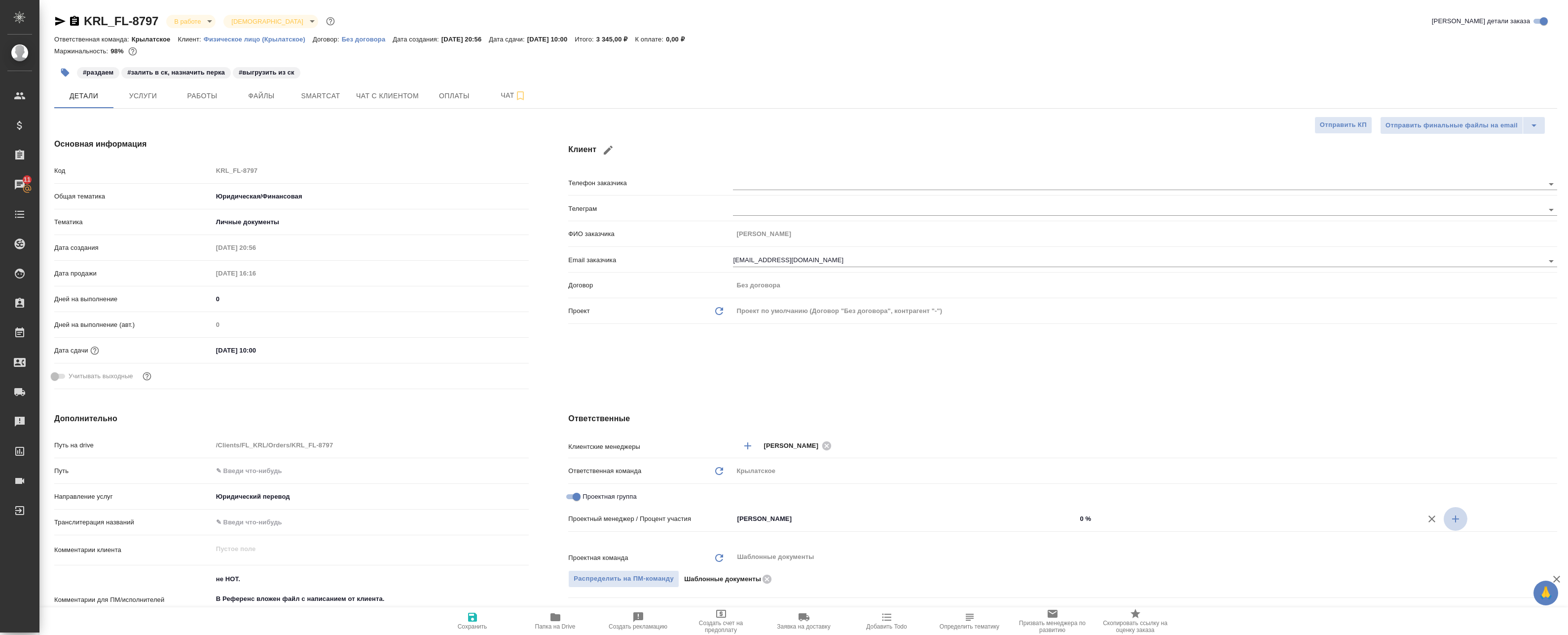
click at [1452, 520] on icon "button" at bounding box center [1456, 519] width 7 height 7
type textarea "x"
click at [746, 534] on input "Не назначен" at bounding box center [887, 536] width 304 height 12
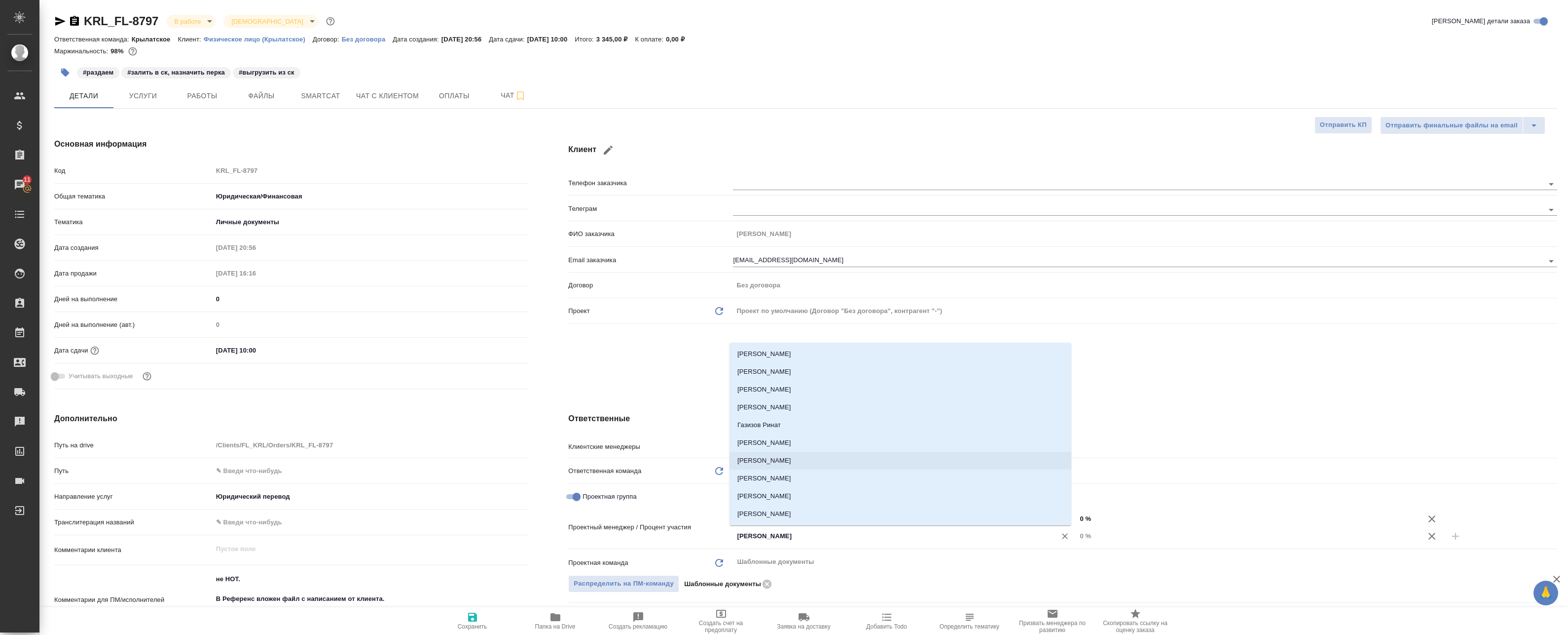
type input "Ринат"
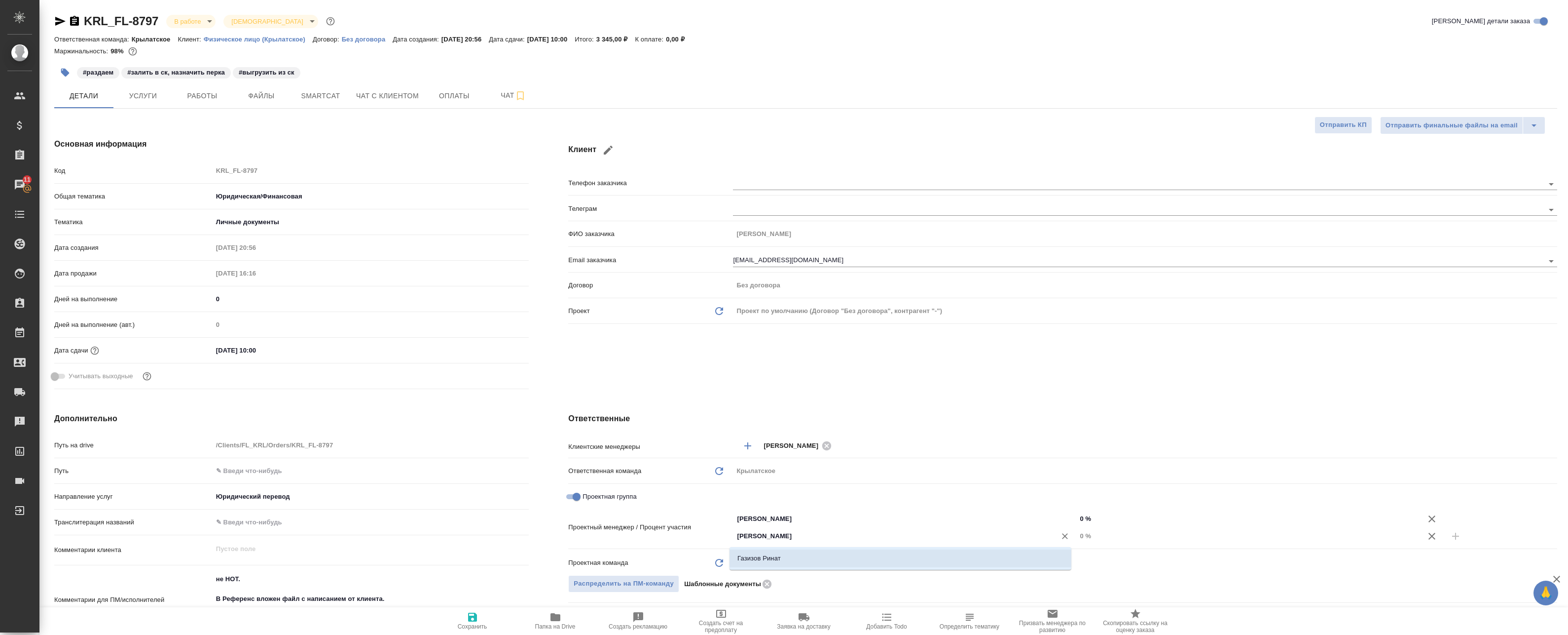
click at [783, 558] on li "Газизов Ринат" at bounding box center [900, 558] width 342 height 17
type textarea "x"
drag, startPoint x: 1066, startPoint y: 506, endPoint x: 958, endPoint y: 504, distance: 108.0
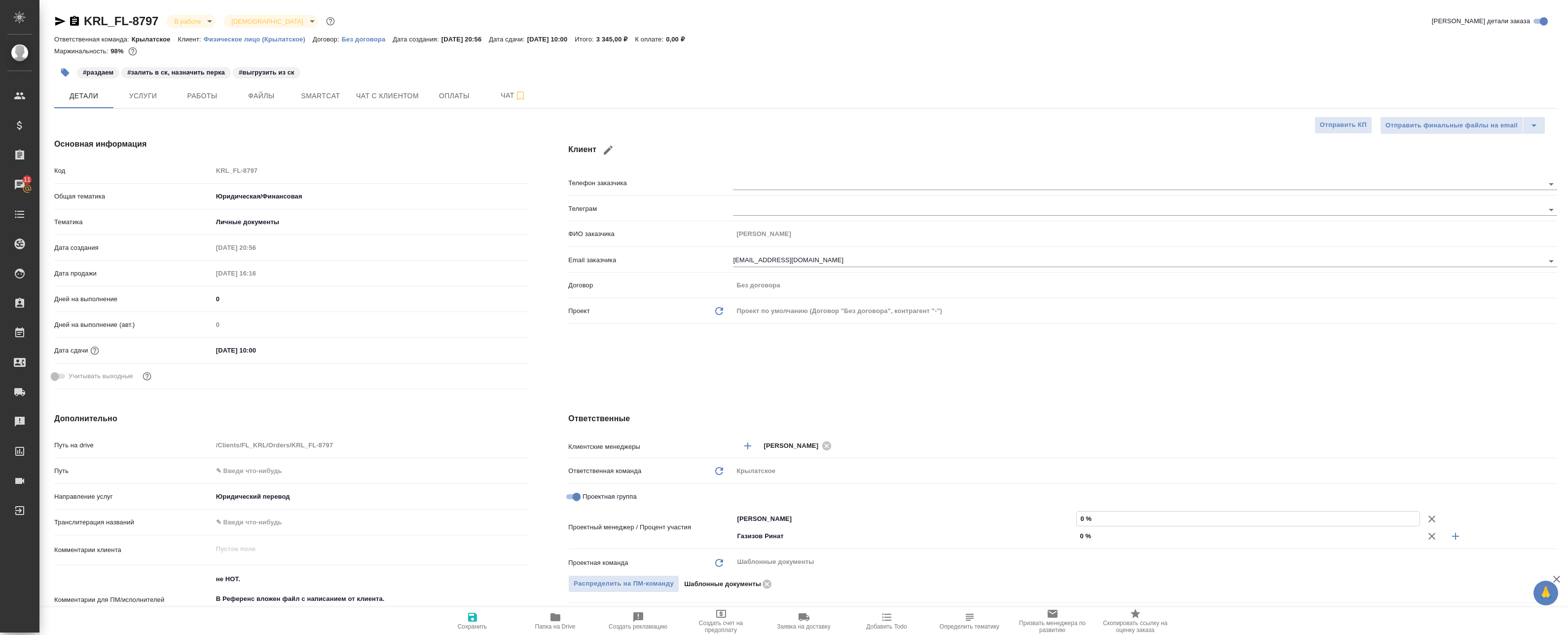
click at [961, 504] on div "Клиентские менеджеры Касымов Тимур ​ Ответственная команда Обновить Крылатское …" at bounding box center [1063, 613] width 990 height 353
type textarea "x"
type input "5 %"
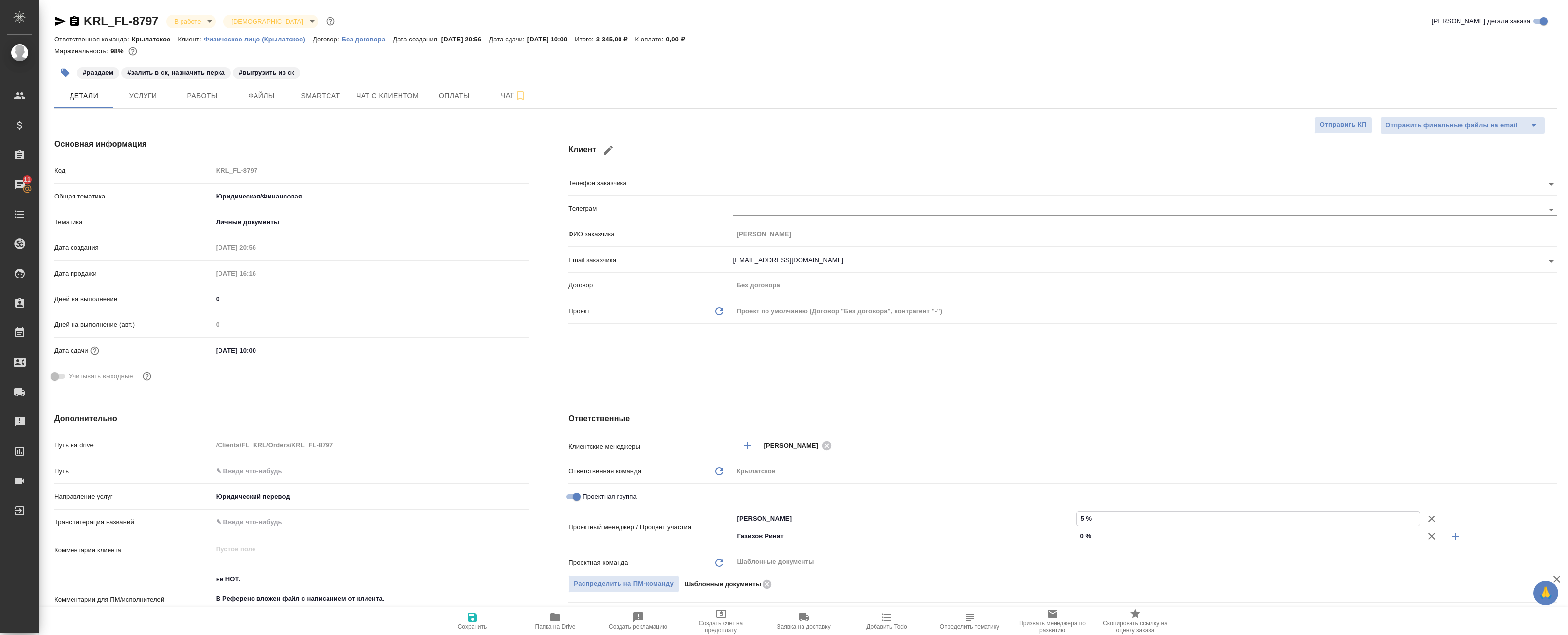
type textarea "x"
type input "50 %"
drag, startPoint x: 1099, startPoint y: 536, endPoint x: 946, endPoint y: 517, distance: 154.2
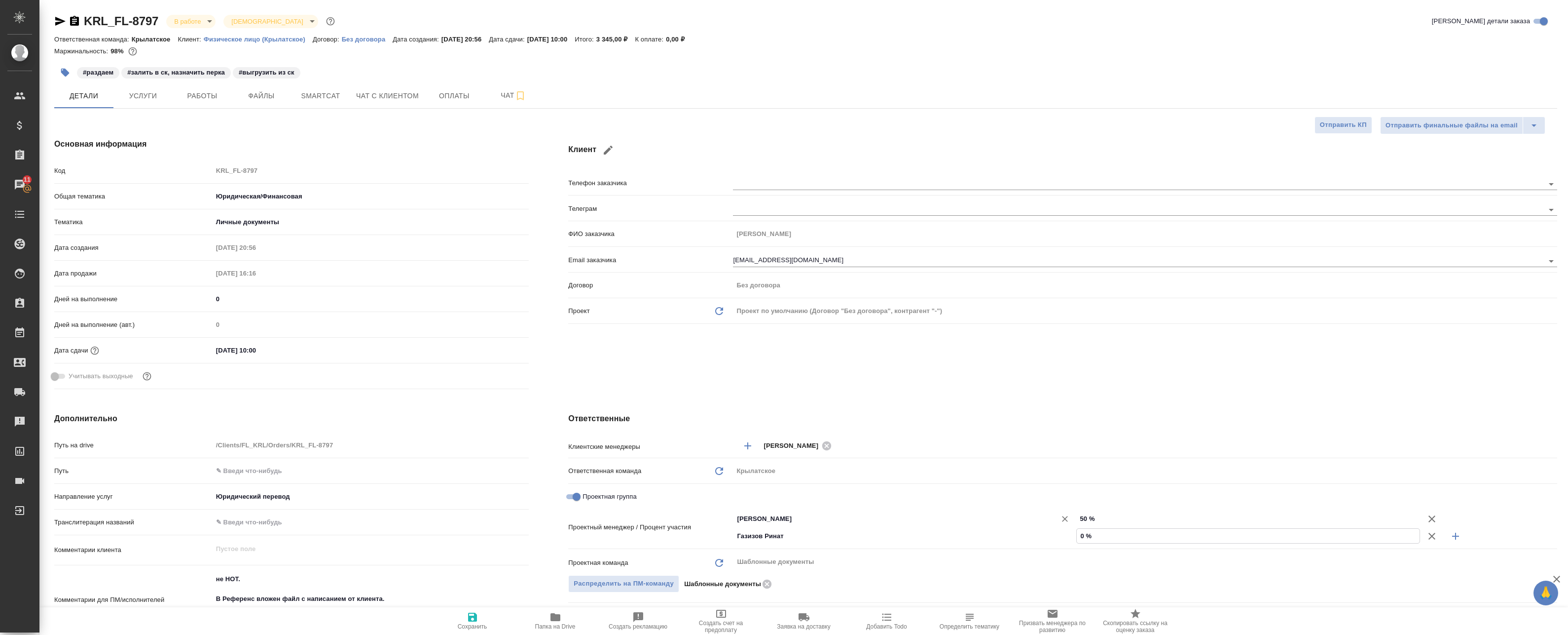
click at [954, 516] on div "Баданян Артак ​ 50 % Газизов Ринат ​ 0 %" at bounding box center [1145, 527] width 824 height 35
type textarea "x"
type input "5 %"
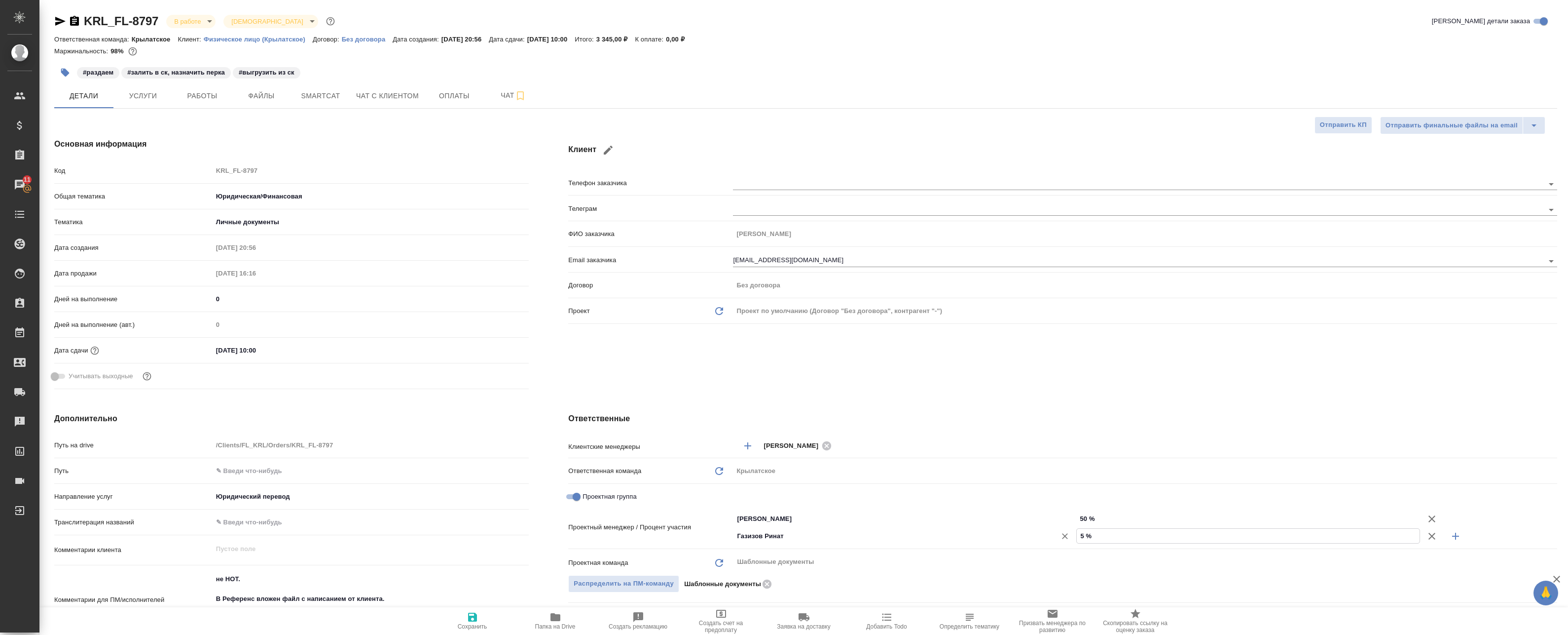
type textarea "x"
type input "50 %"
click at [479, 624] on span "Сохранить" at bounding box center [473, 627] width 29 height 7
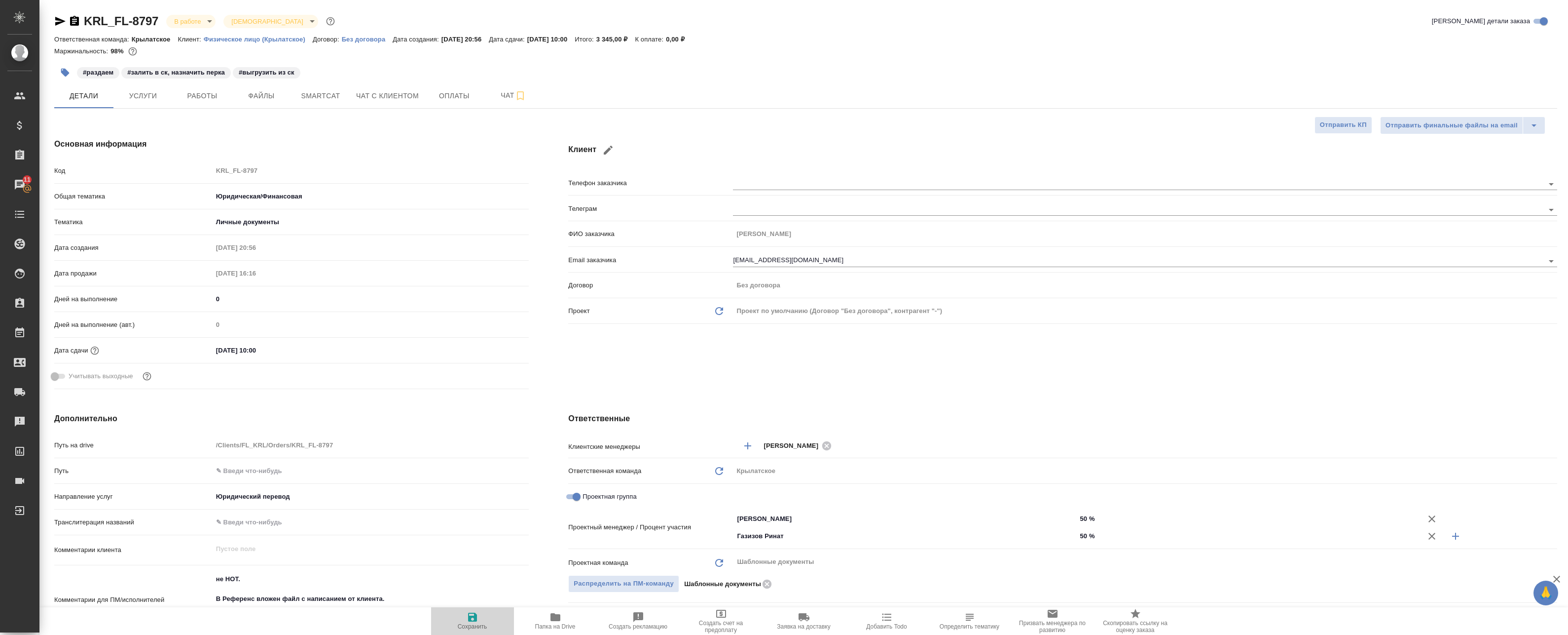
type textarea "x"
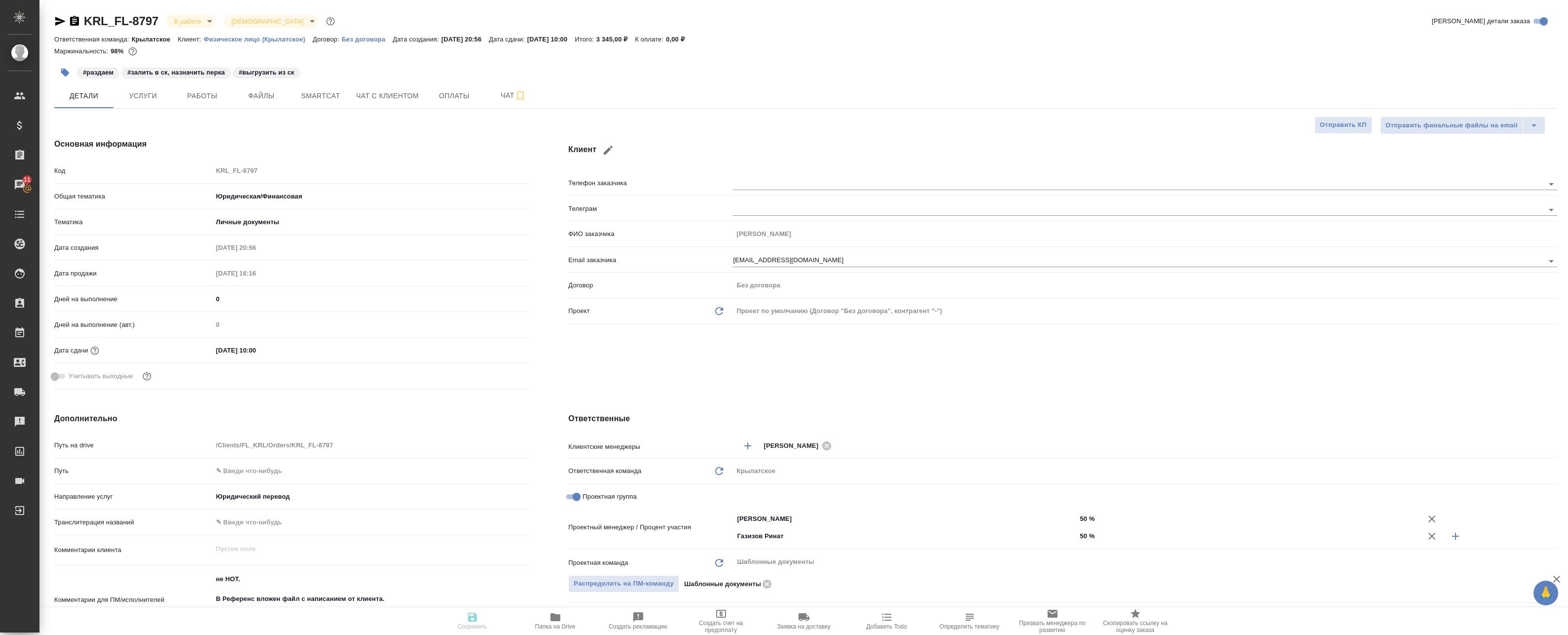
type textarea "x"
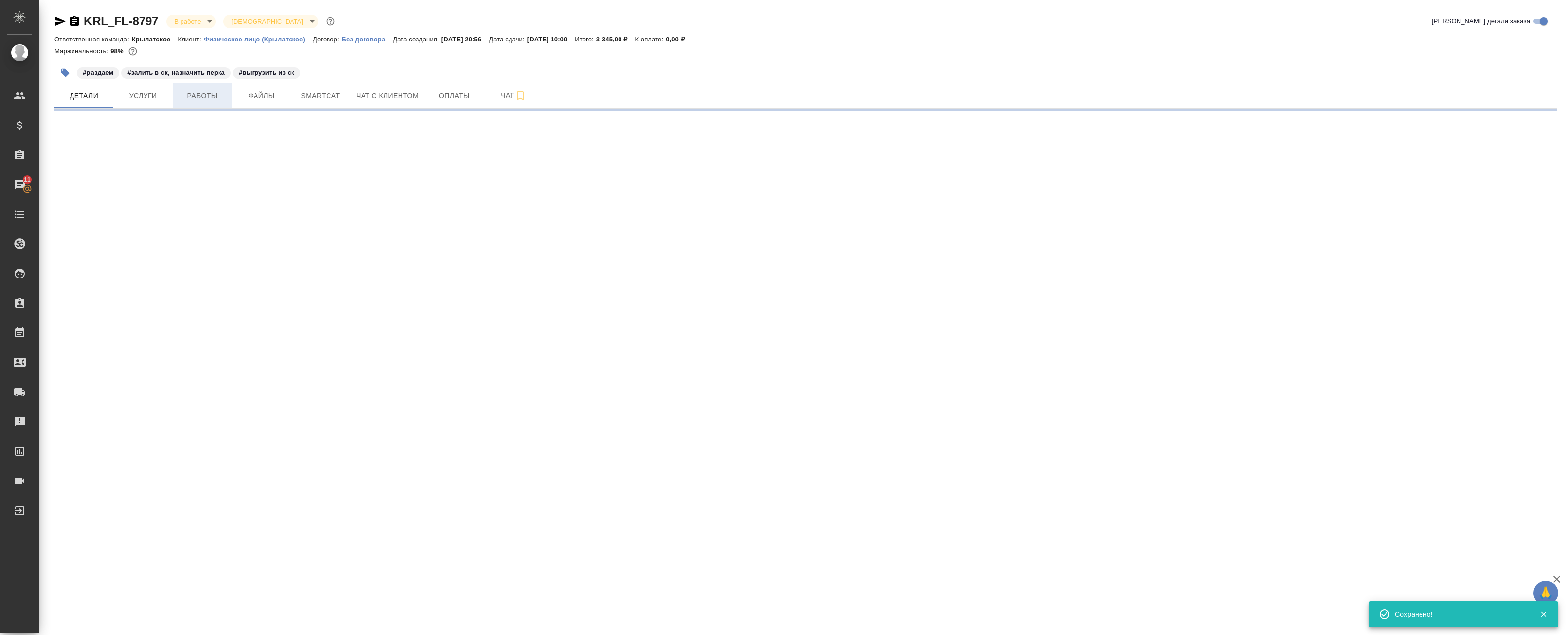
select select "RU"
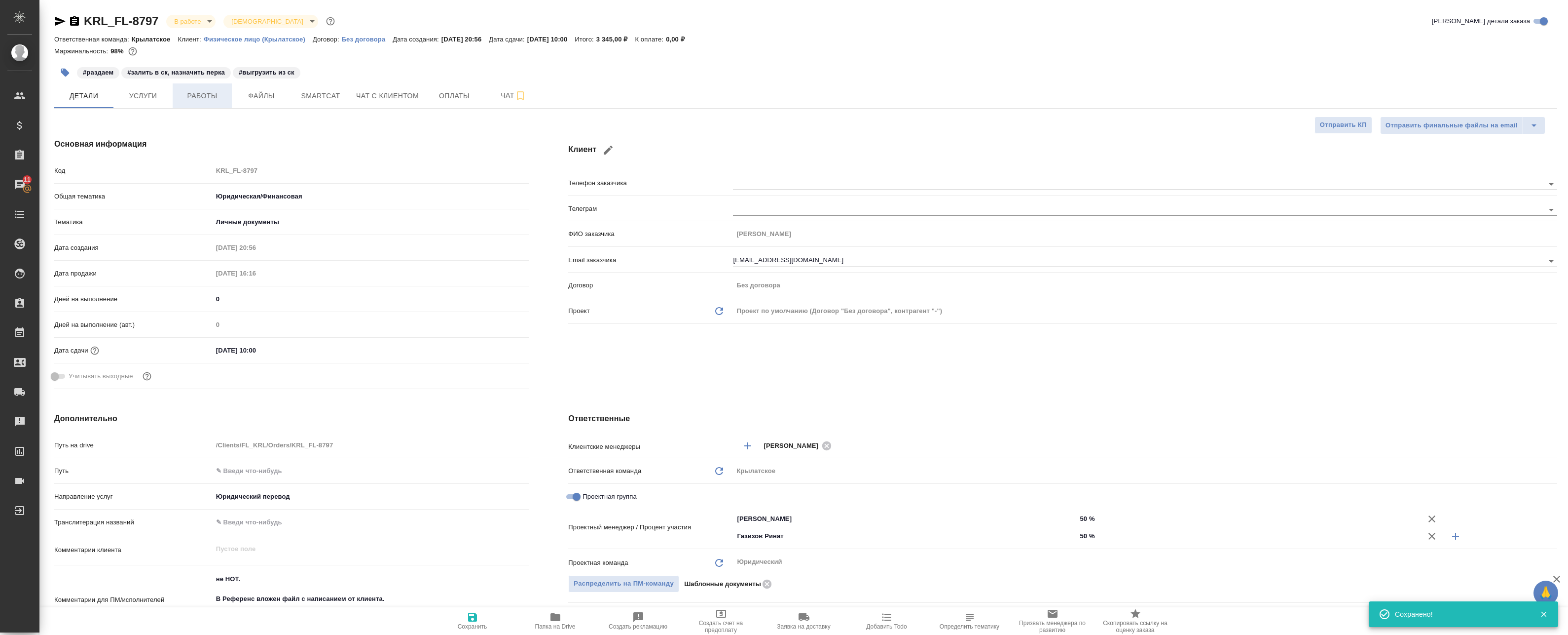
type textarea "x"
click at [195, 101] on span "Работы" at bounding box center [201, 96] width 47 height 12
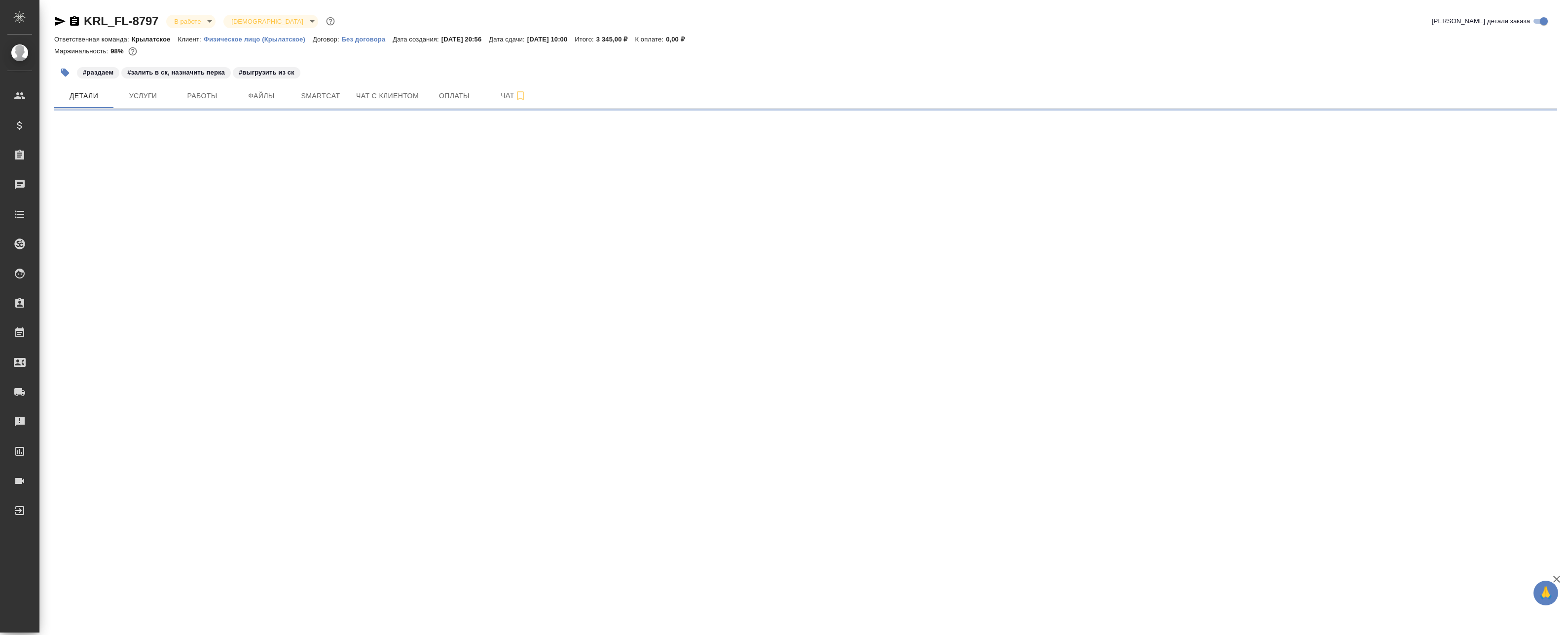
select select "RU"
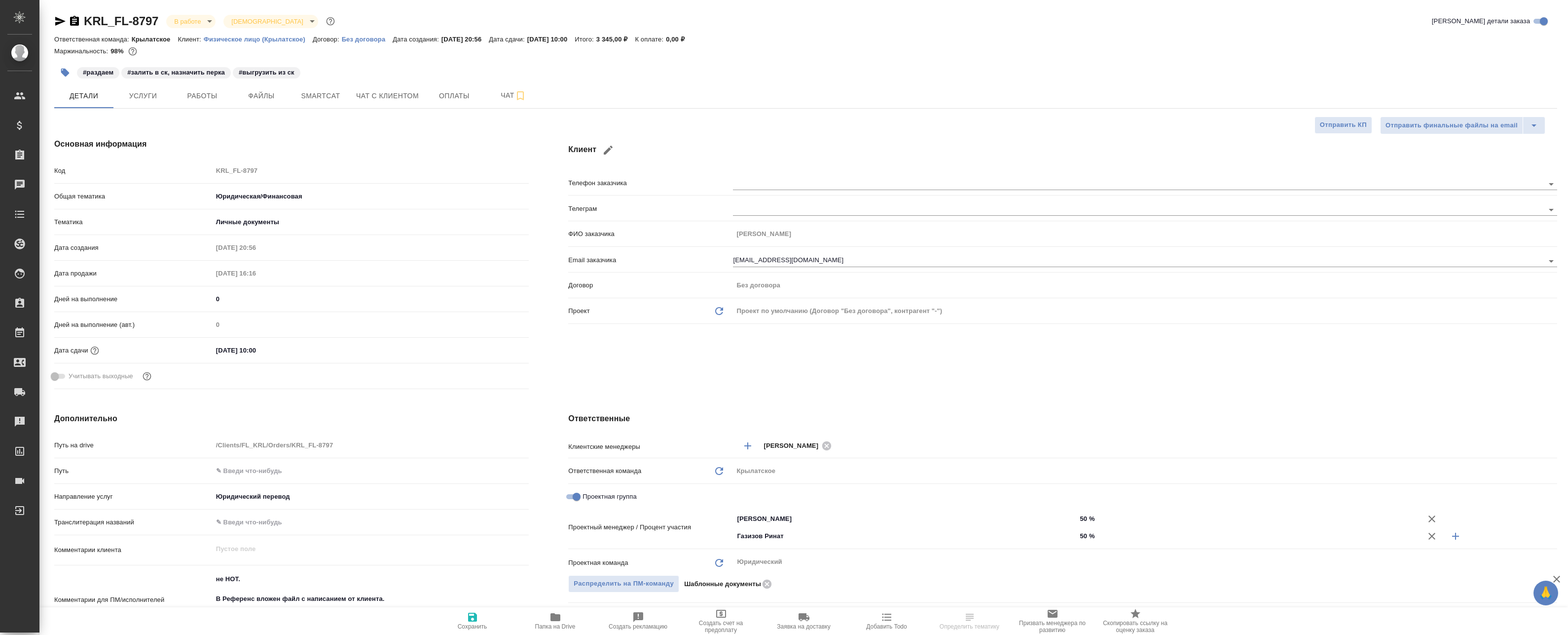
type textarea "x"
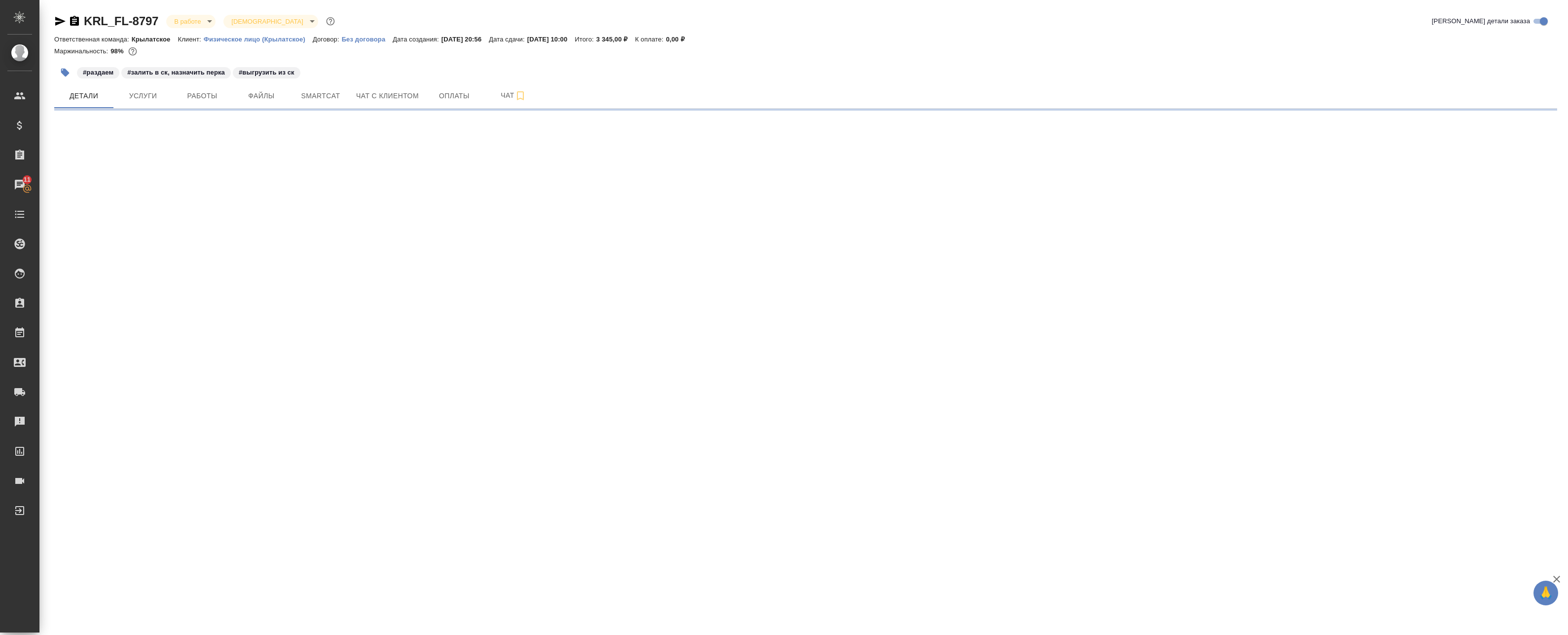
select select "RU"
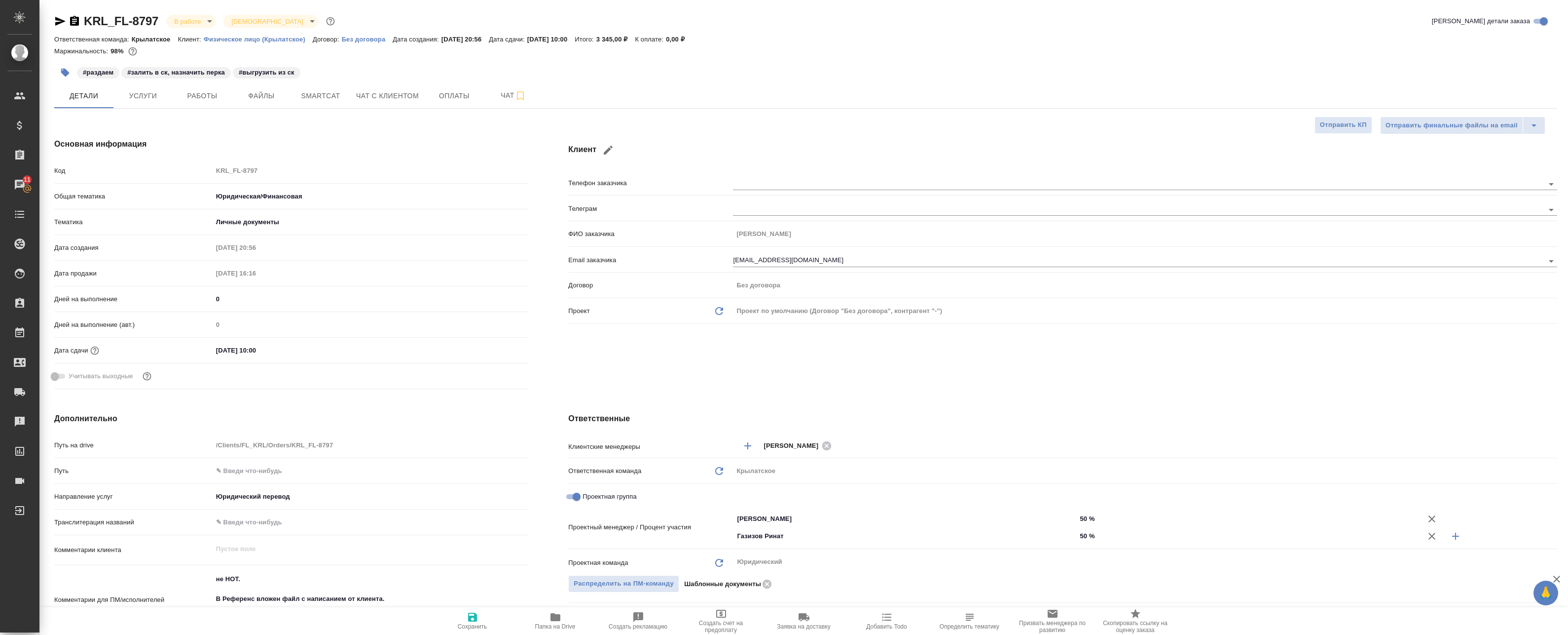
type textarea "x"
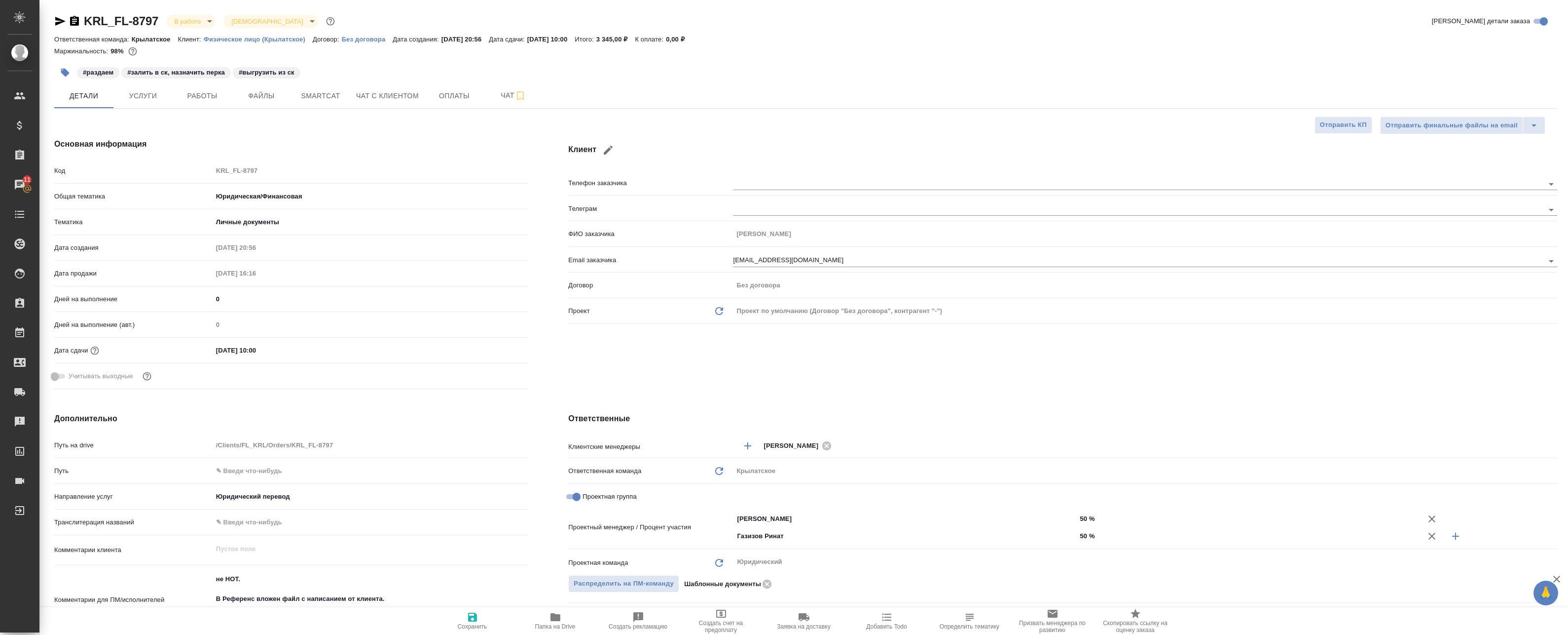
type textarea "x"
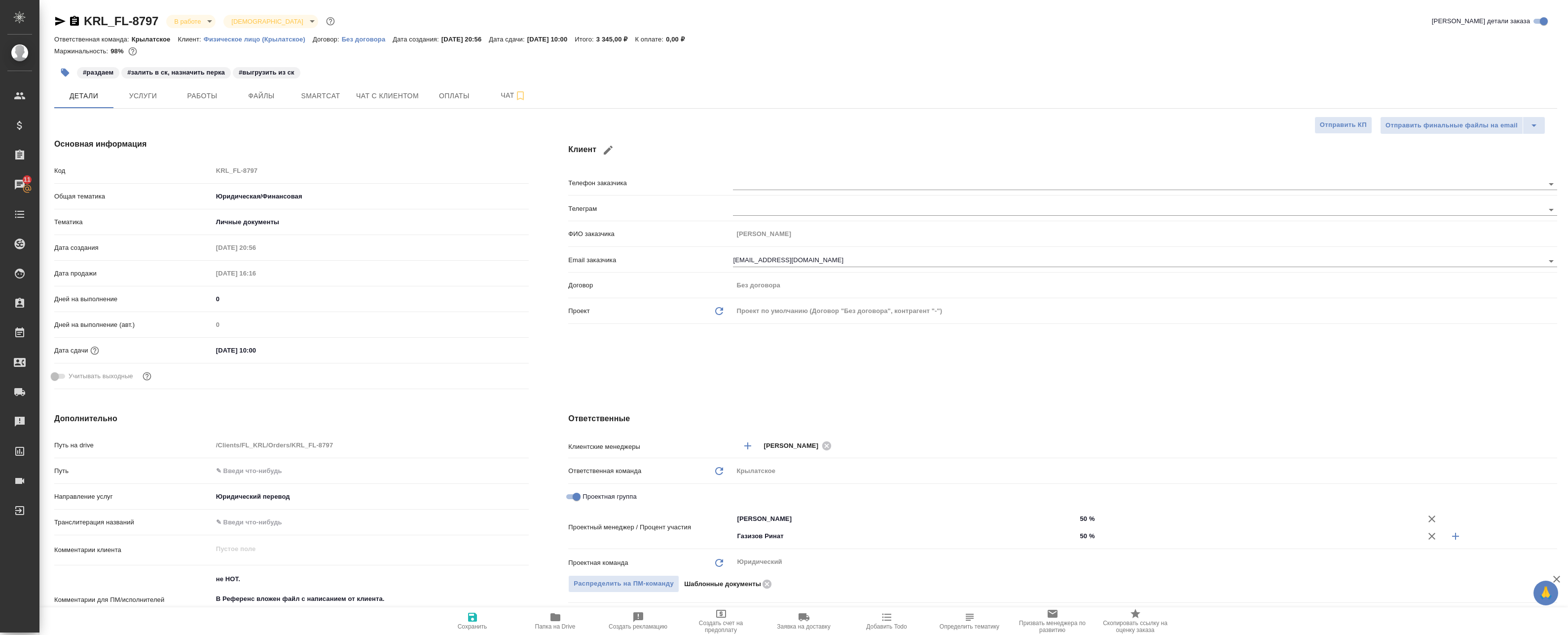
type textarea "x"
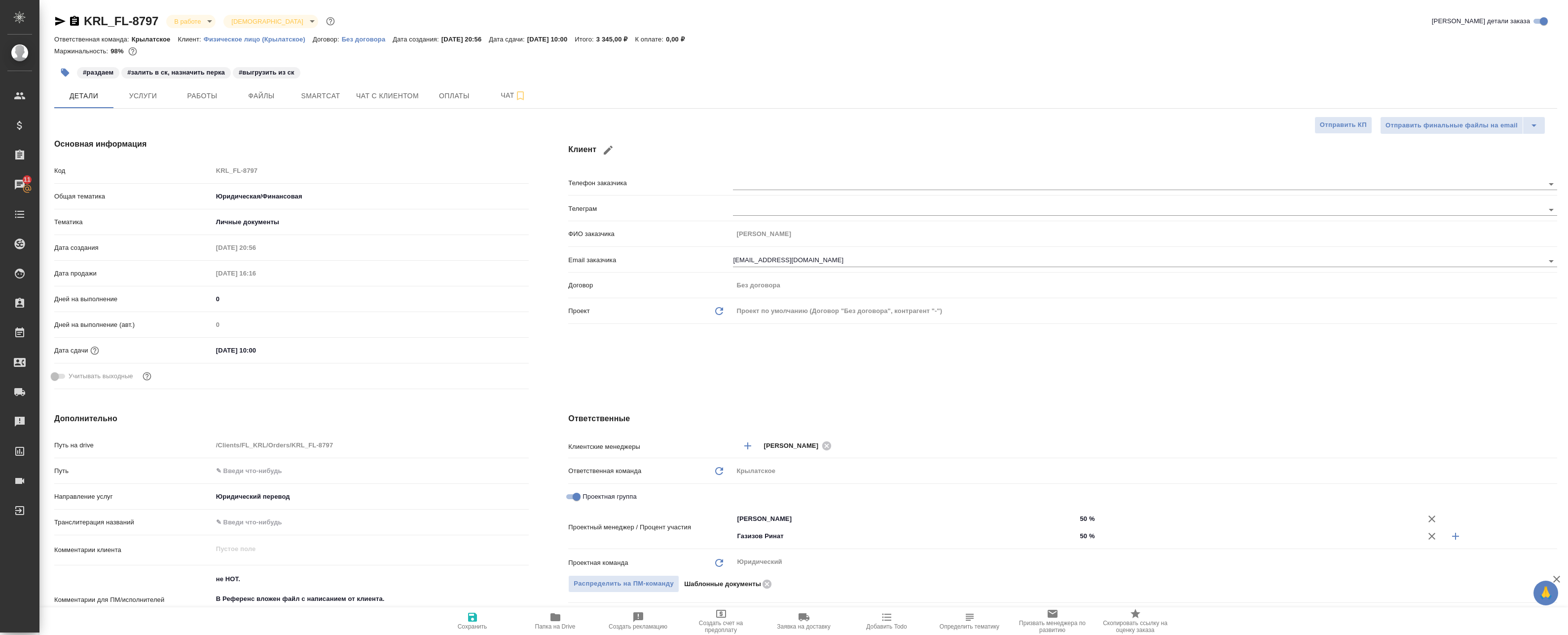
type textarea "x"
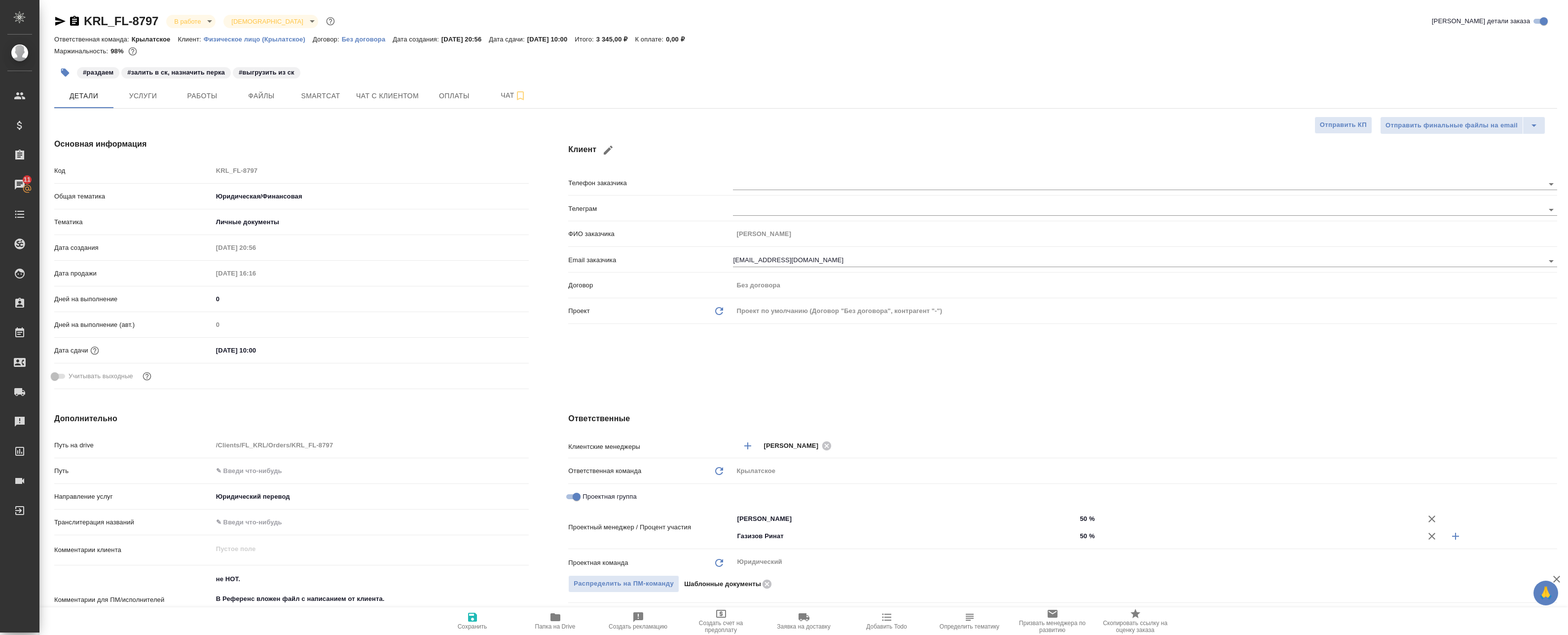
type textarea "x"
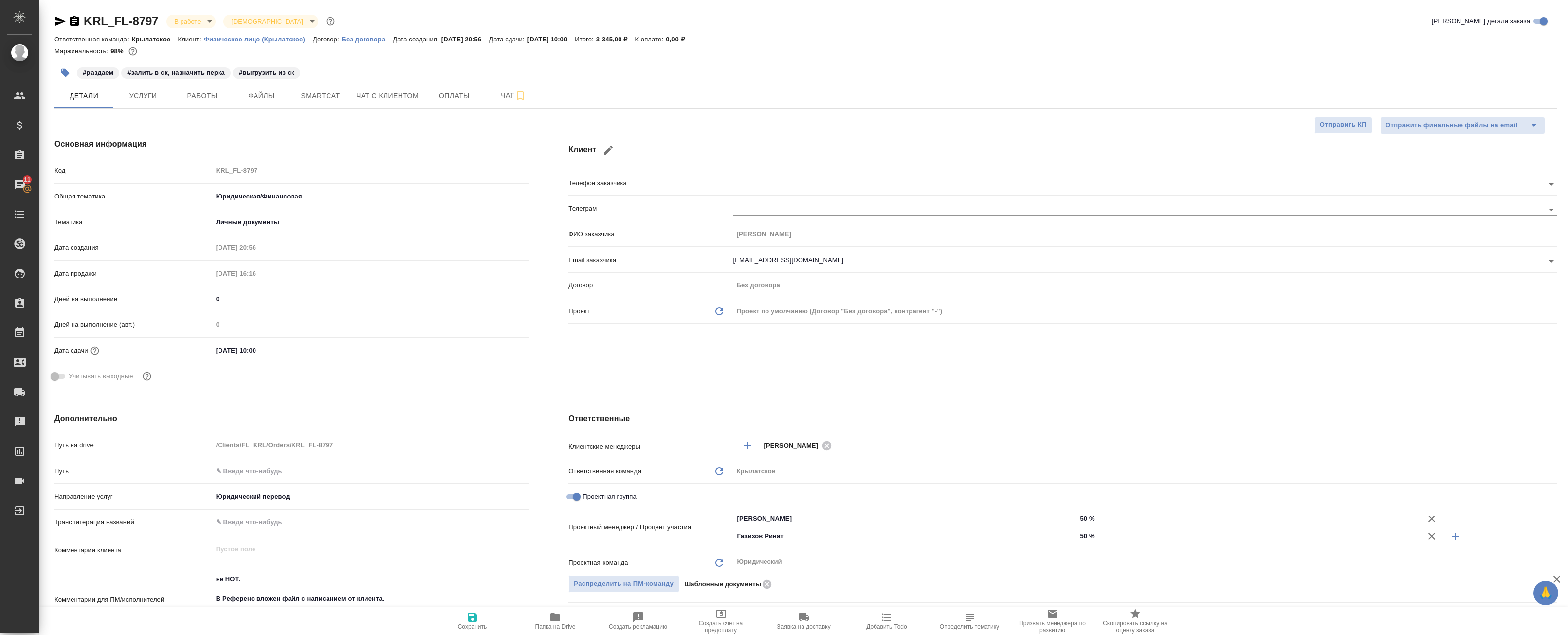
type textarea "x"
